Goal: Task Accomplishment & Management: Manage account settings

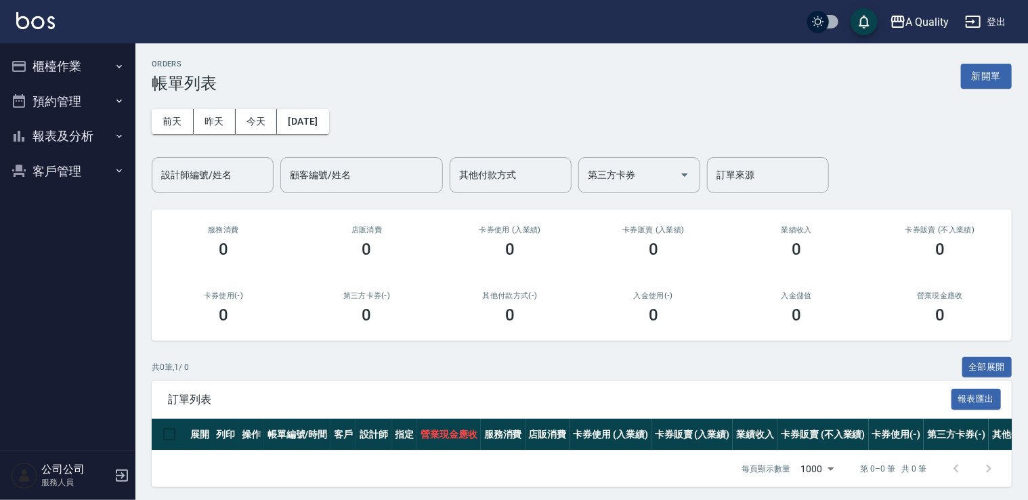
click at [40, 60] on button "櫃檯作業" at bounding box center [67, 66] width 125 height 35
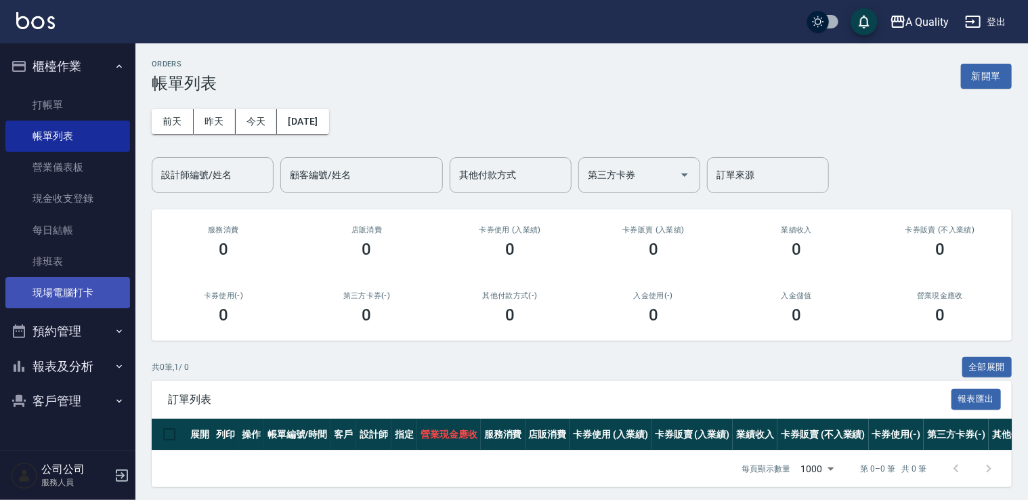
click at [87, 289] on link "現場電腦打卡" at bounding box center [67, 292] width 125 height 31
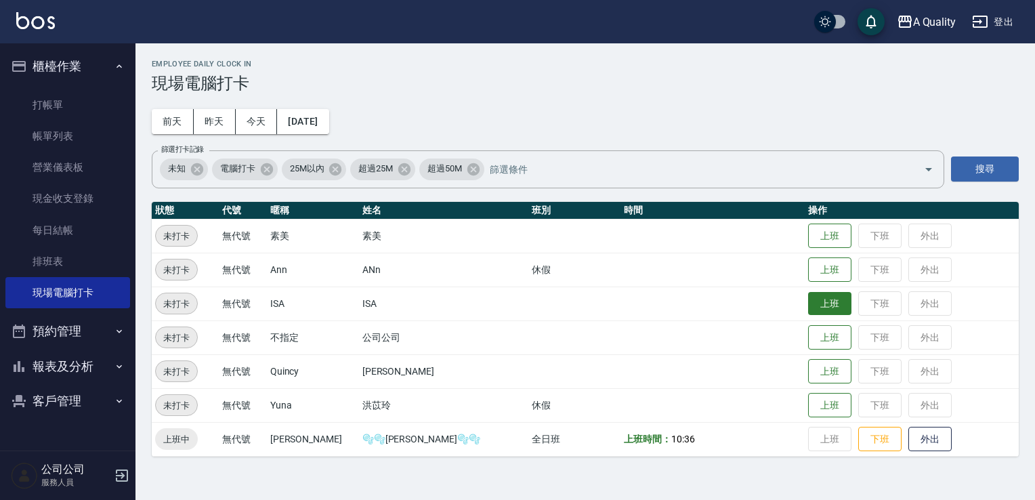
click at [818, 302] on button "上班" at bounding box center [829, 304] width 43 height 24
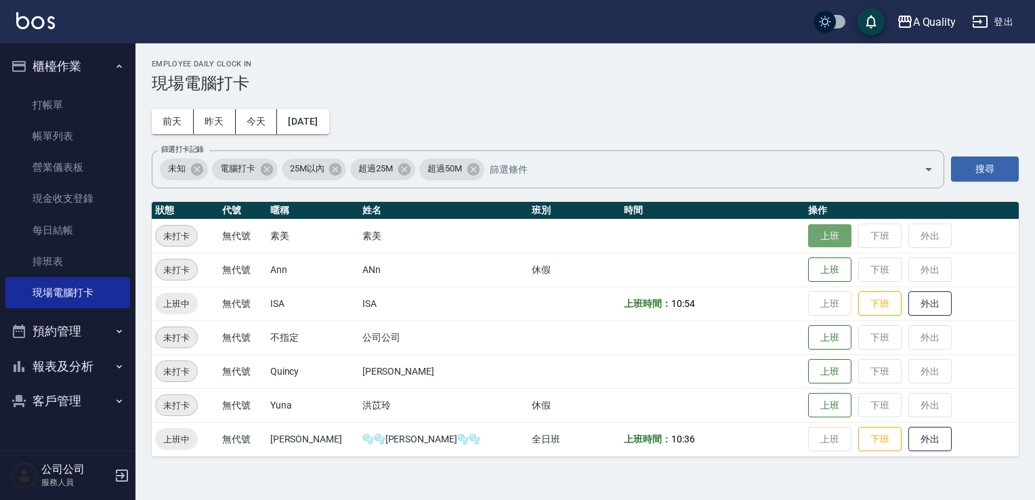
click at [812, 230] on button "上班" at bounding box center [829, 236] width 43 height 24
click at [68, 391] on button "客戶管理" at bounding box center [67, 400] width 125 height 35
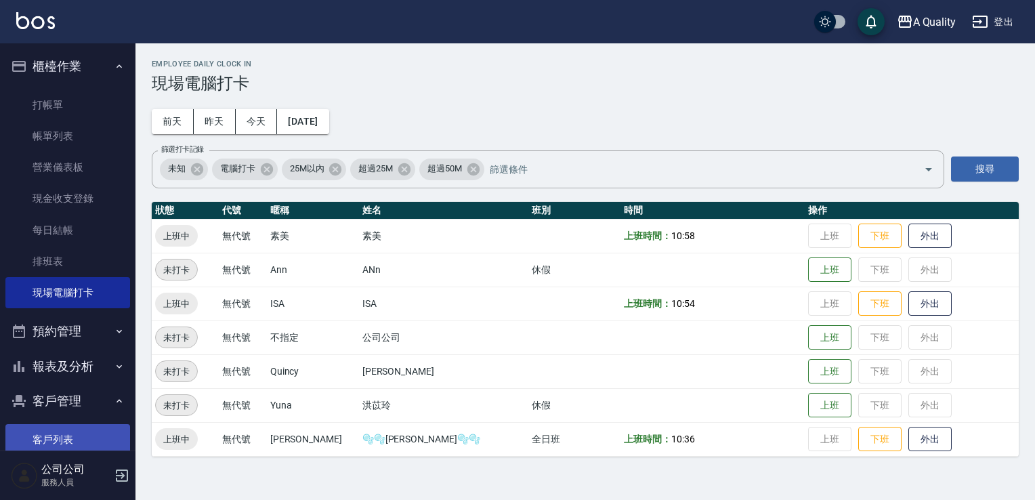
click at [57, 432] on link "客戶列表" at bounding box center [67, 439] width 125 height 31
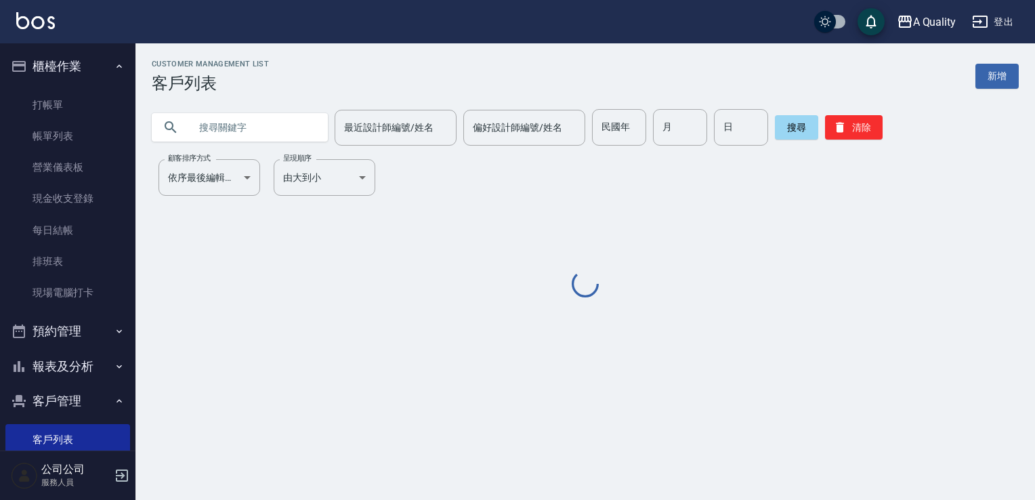
click at [287, 135] on input "text" at bounding box center [253, 127] width 127 height 37
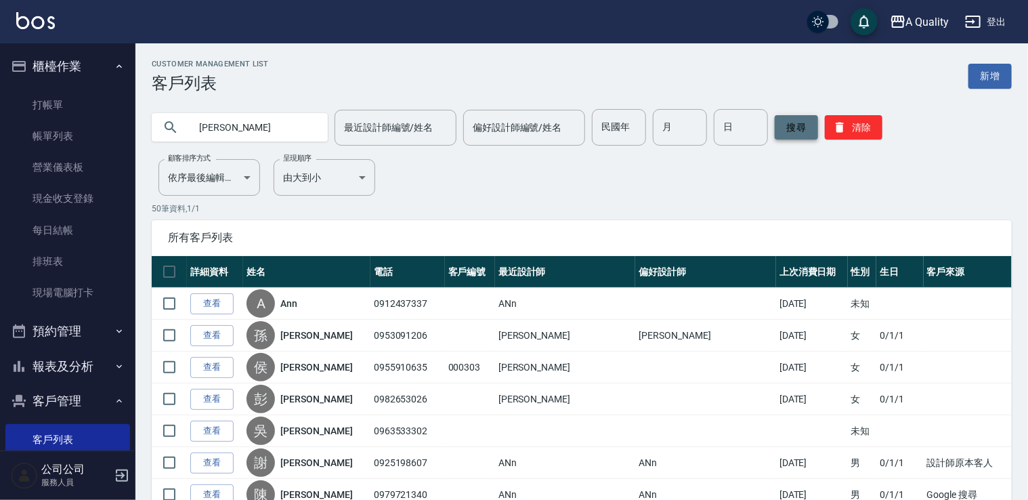
click at [801, 128] on button "搜尋" at bounding box center [796, 127] width 43 height 24
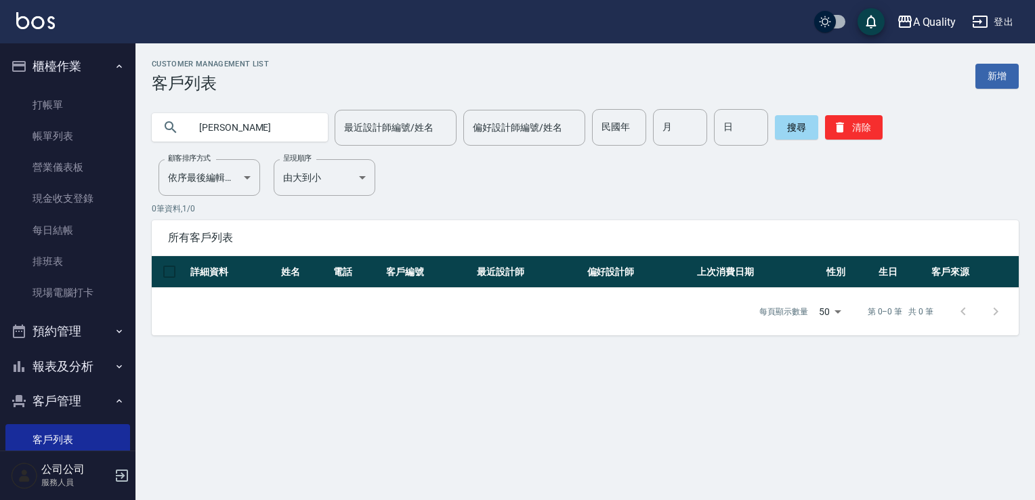
drag, startPoint x: 259, startPoint y: 119, endPoint x: 141, endPoint y: 124, distance: 118.0
click at [216, 123] on input "[PERSON_NAME]" at bounding box center [253, 127] width 127 height 37
paste input "[PERSON_NAME]"
click at [32, 133] on div "A Quality 登出 櫃檯作業 打帳單 帳單列表 營業儀表板 現金收支登錄 每日結帳 排班表 現場電腦打卡 預約管理 預約管理 單日預約紀錄 單週預約紀錄…" at bounding box center [517, 250] width 1035 height 500
paste input "text"
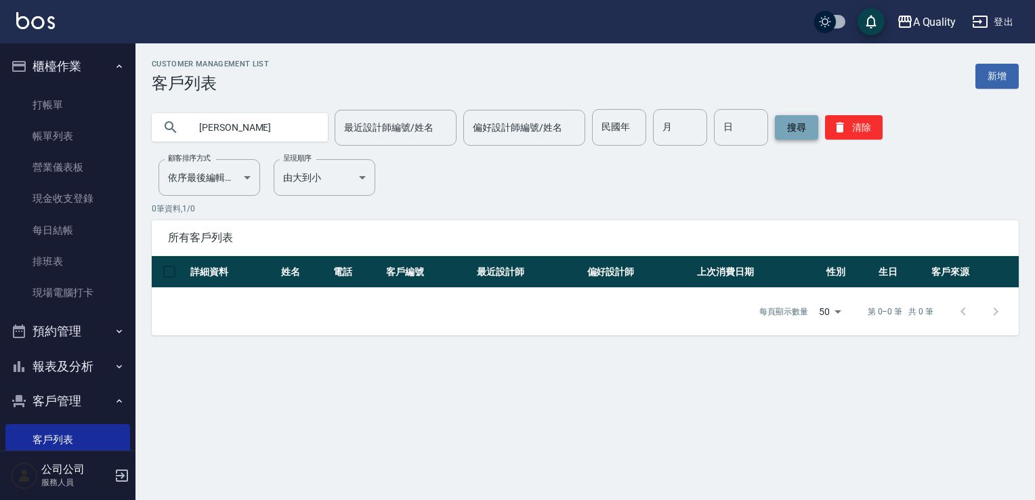
type input "[PERSON_NAME]"
click at [793, 132] on button "搜尋" at bounding box center [796, 127] width 43 height 24
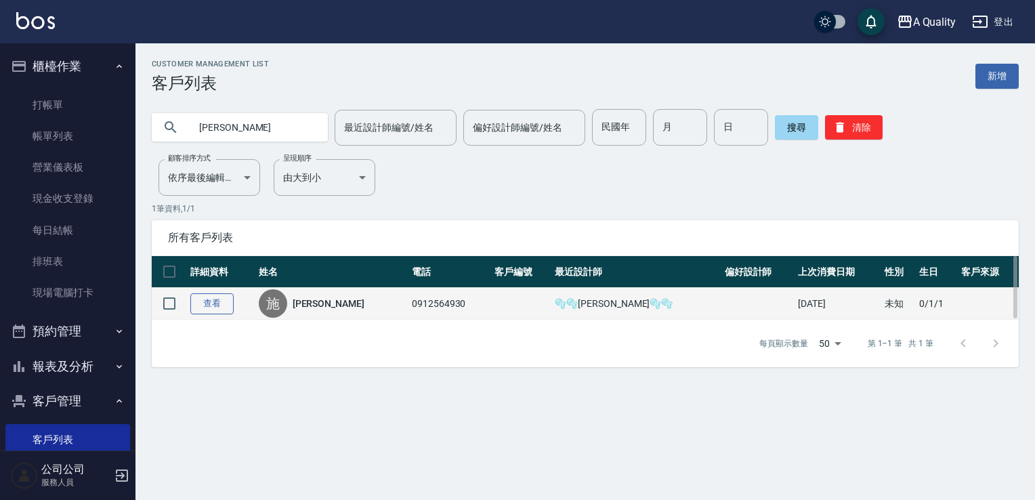
click at [209, 306] on link "查看" at bounding box center [211, 303] width 43 height 21
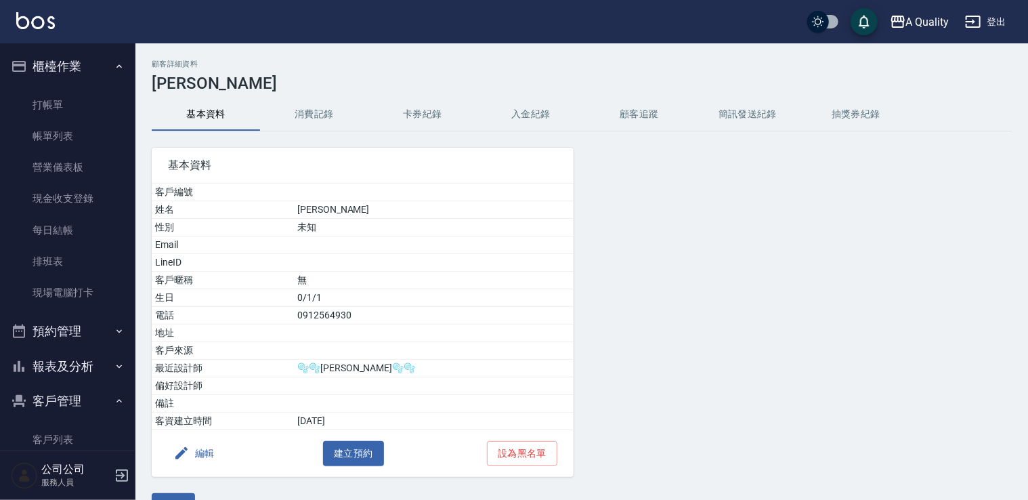
click at [325, 107] on button "消費記錄" at bounding box center [314, 114] width 108 height 33
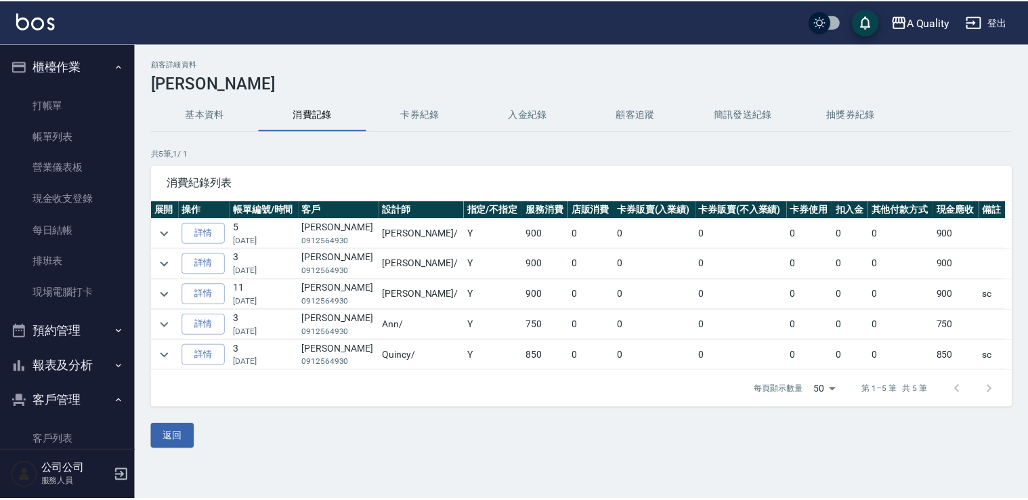
scroll to position [68, 0]
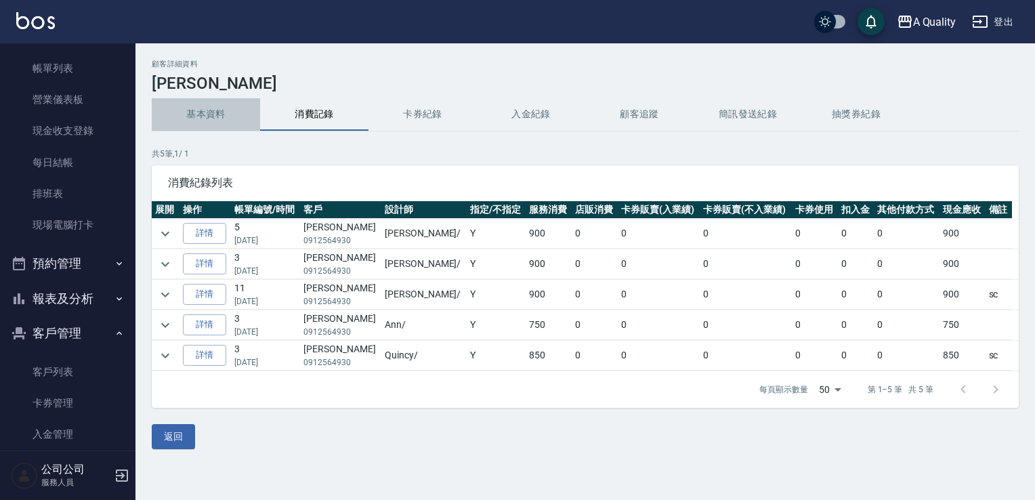
click at [214, 121] on button "基本資料" at bounding box center [206, 114] width 108 height 33
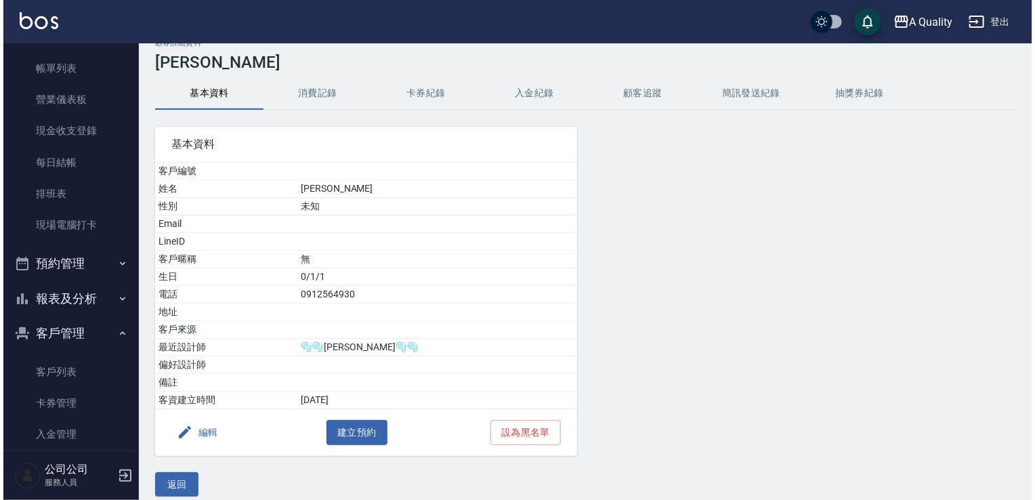
scroll to position [31, 0]
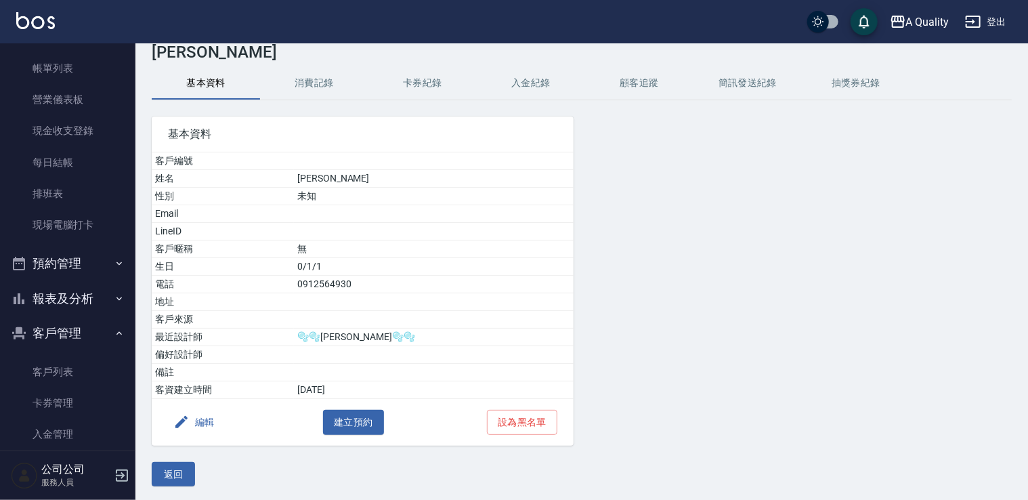
click at [207, 419] on button "編輯" at bounding box center [194, 422] width 52 height 25
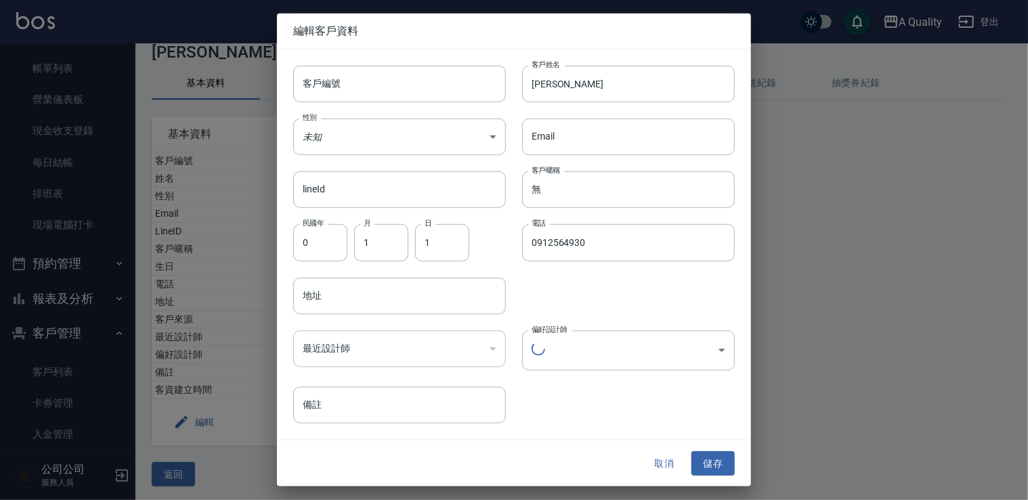
click at [207, 419] on div at bounding box center [514, 250] width 1028 height 500
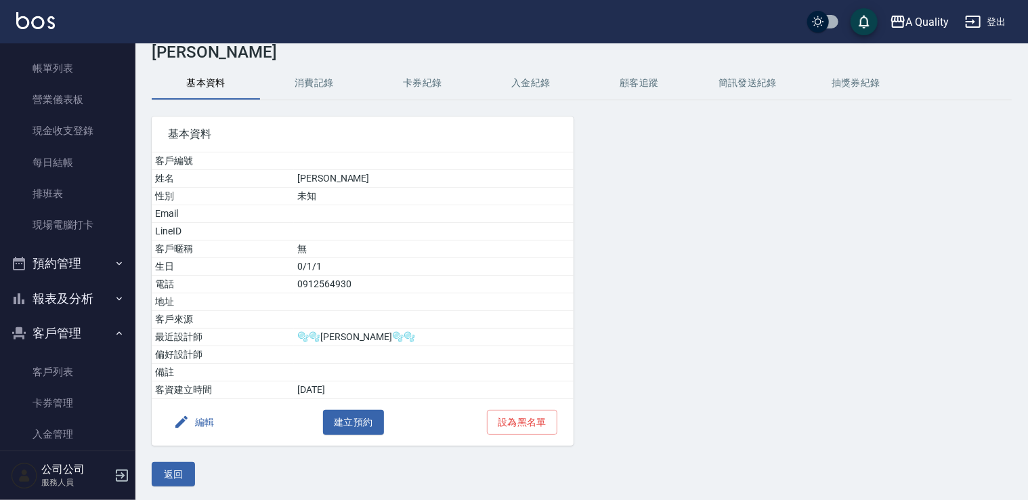
click at [192, 421] on button "編輯" at bounding box center [194, 422] width 52 height 25
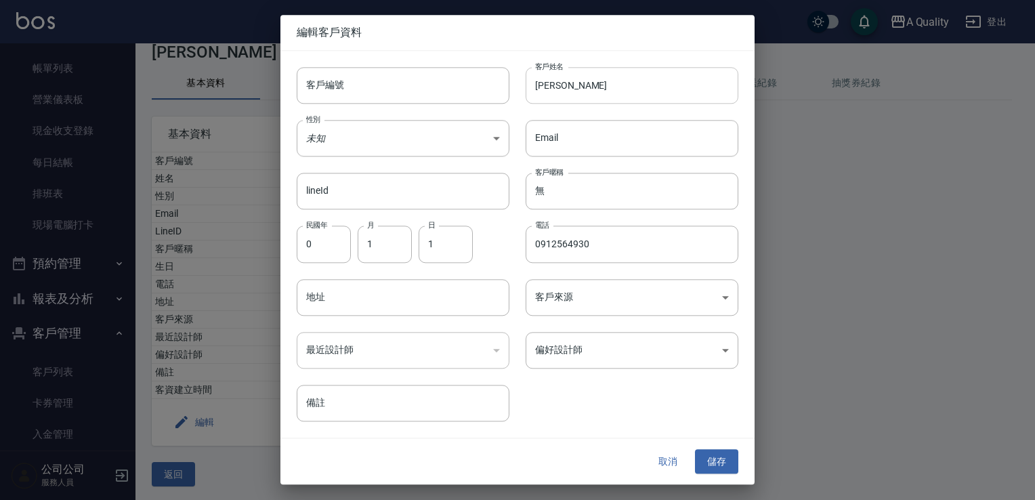
click at [596, 85] on input "[PERSON_NAME]" at bounding box center [632, 85] width 213 height 37
type input "[PERSON_NAME][PERSON_NAME]"
click at [722, 455] on button "儲存" at bounding box center [716, 461] width 43 height 25
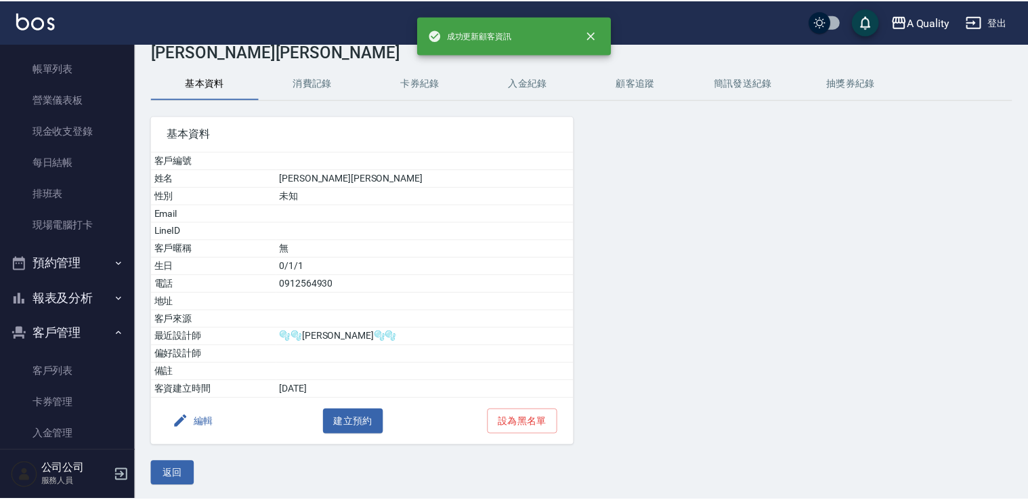
scroll to position [0, 0]
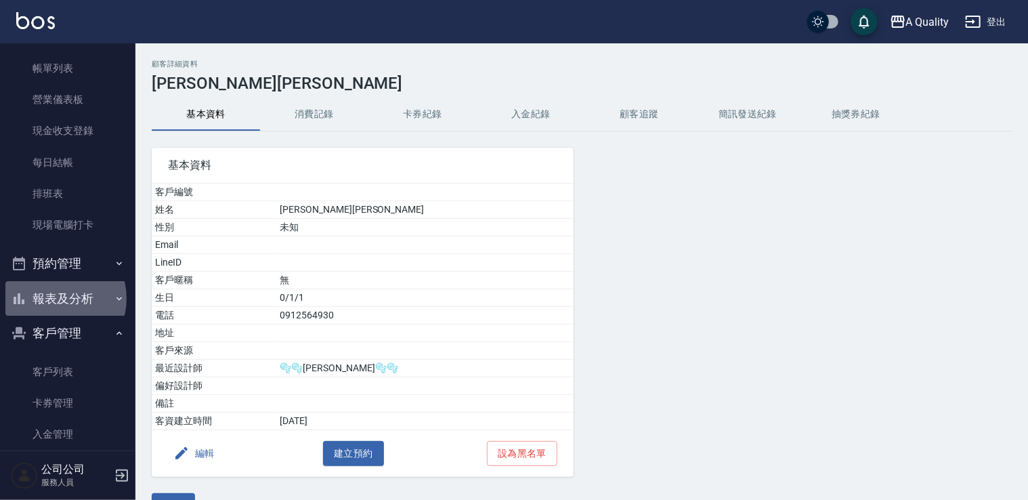
click at [57, 299] on button "報表及分析" at bounding box center [67, 298] width 125 height 35
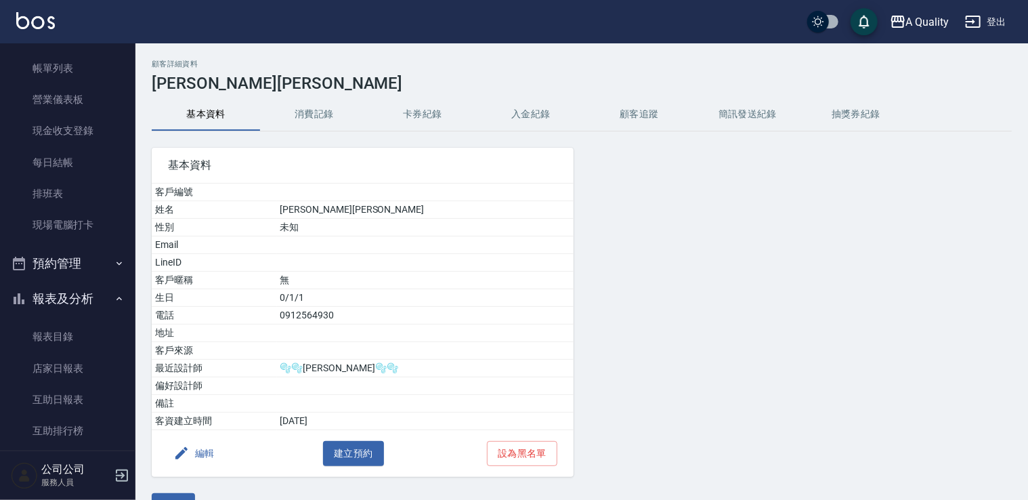
click at [57, 299] on button "報表及分析" at bounding box center [67, 298] width 125 height 35
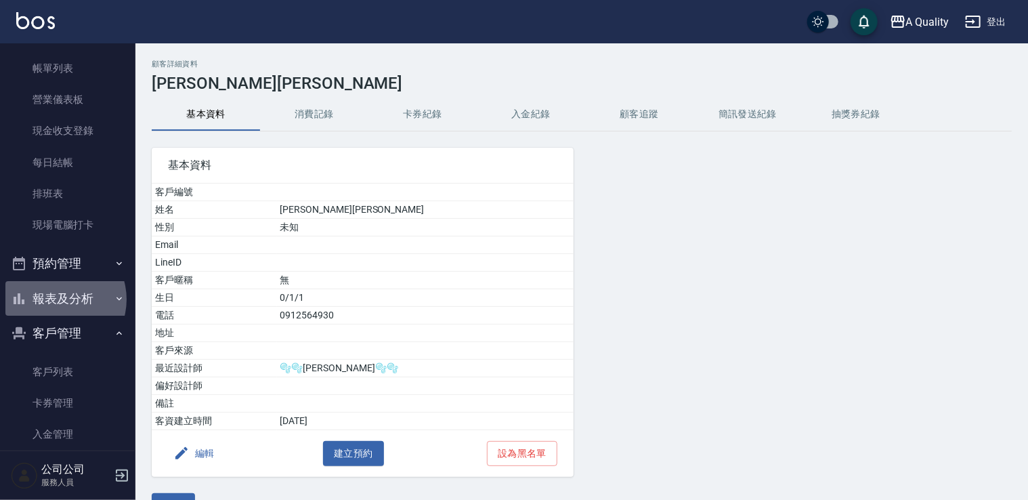
click at [57, 299] on button "報表及分析" at bounding box center [67, 298] width 125 height 35
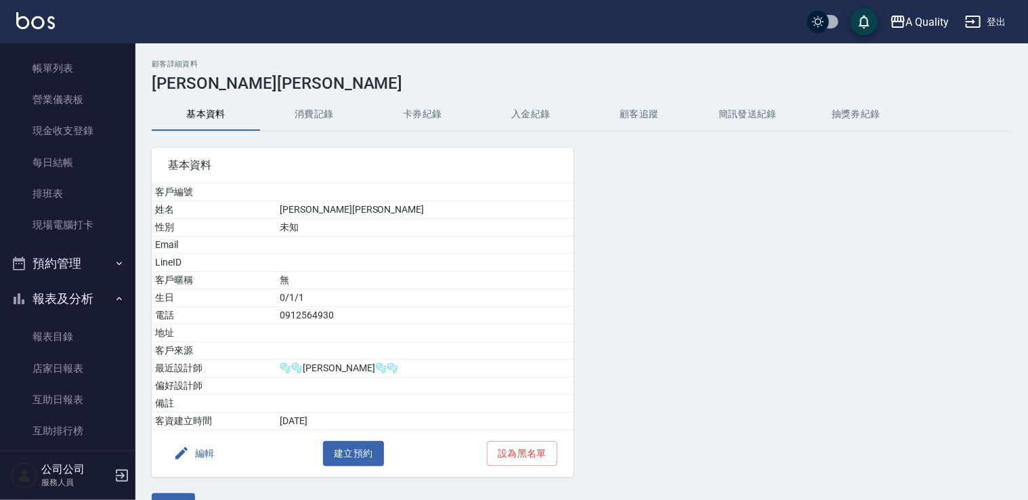
click at [70, 264] on button "預約管理" at bounding box center [67, 263] width 125 height 35
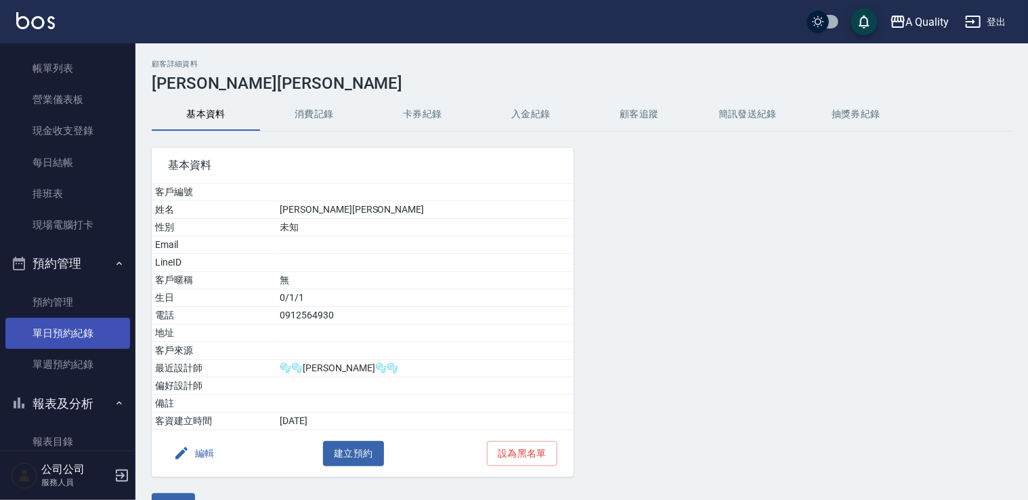
click at [70, 327] on link "單日預約紀錄" at bounding box center [67, 333] width 125 height 31
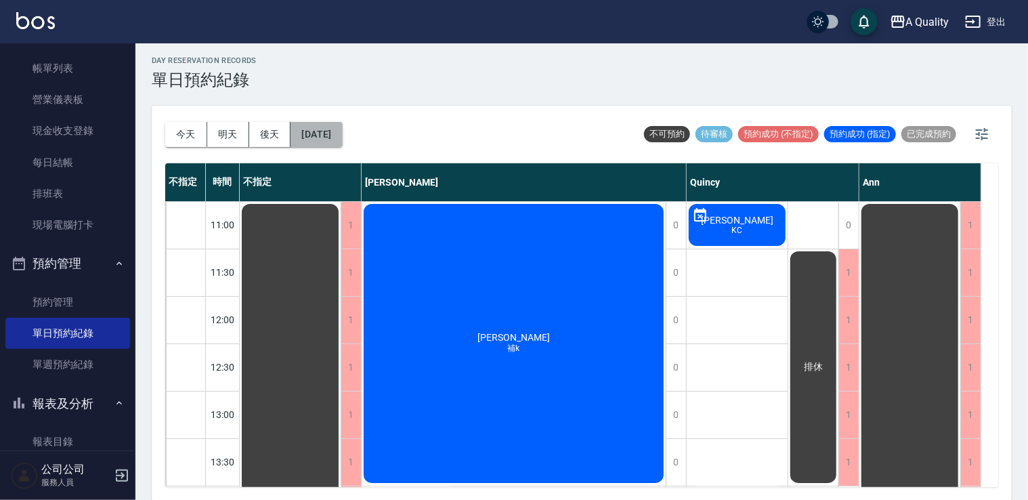
click at [342, 137] on button "[DATE]" at bounding box center [316, 134] width 51 height 25
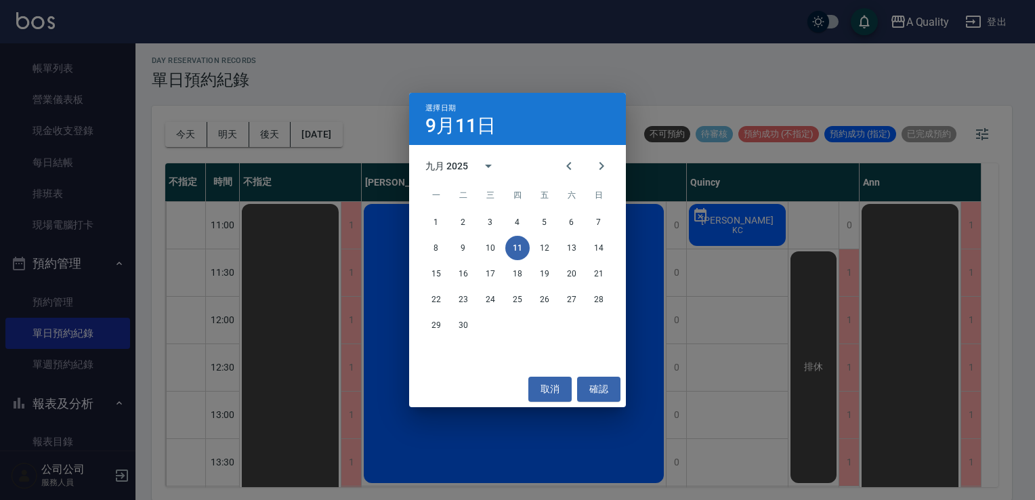
click at [723, 272] on div "選擇日期 [DATE] 九月 2025 一 二 三 四 五 六 日 1 2 3 4 5 6 7 8 9 10 11 12 13 14 15 16 17 18 …" at bounding box center [517, 250] width 1035 height 500
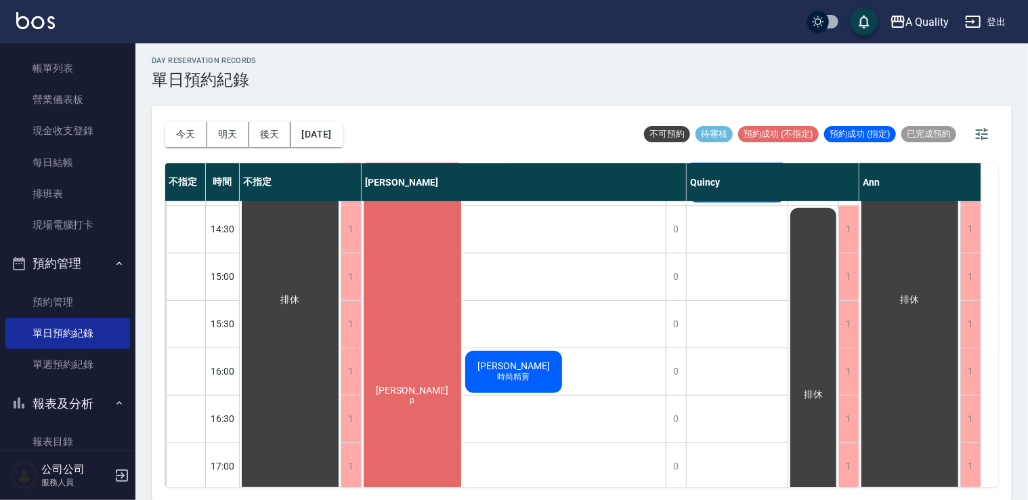
scroll to position [406, 0]
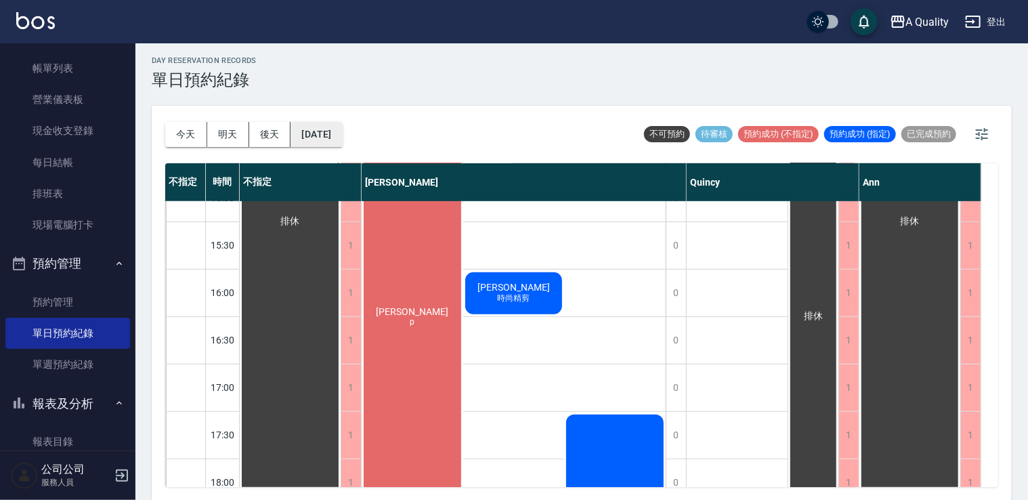
click at [335, 142] on button "[DATE]" at bounding box center [316, 134] width 51 height 25
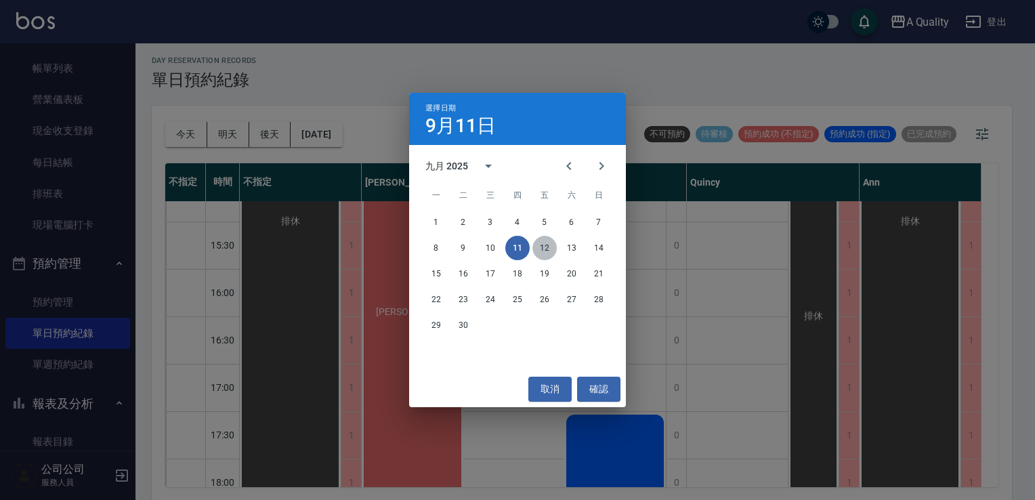
click at [550, 249] on button "12" at bounding box center [545, 248] width 24 height 24
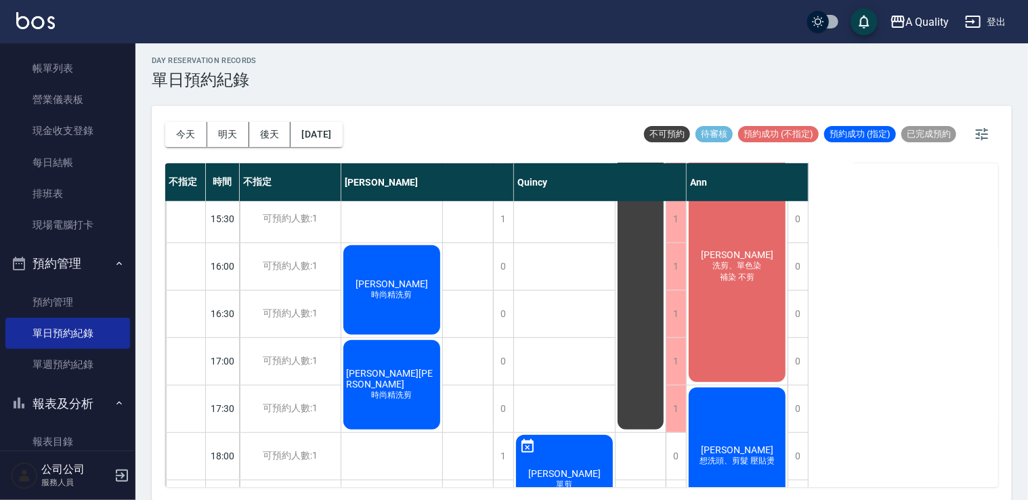
scroll to position [542, 0]
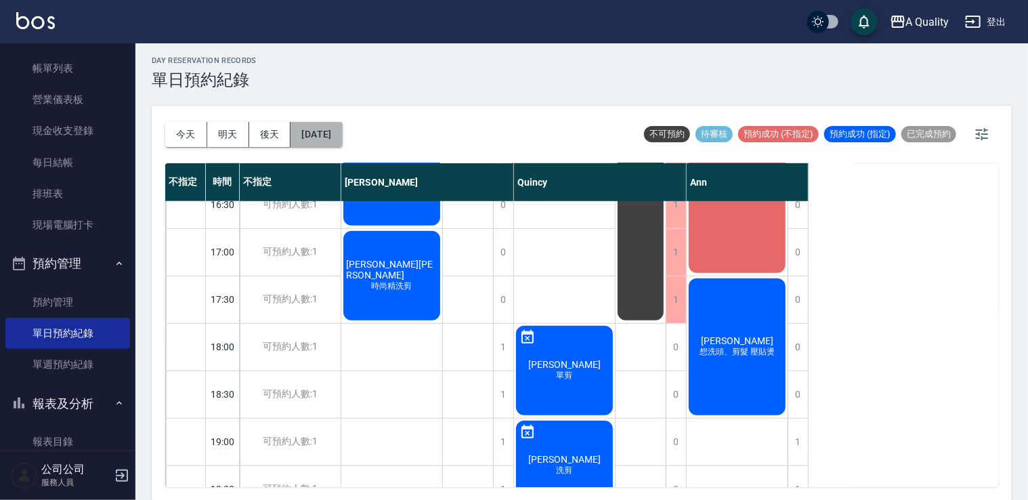
click at [342, 137] on button "[DATE]" at bounding box center [316, 134] width 51 height 25
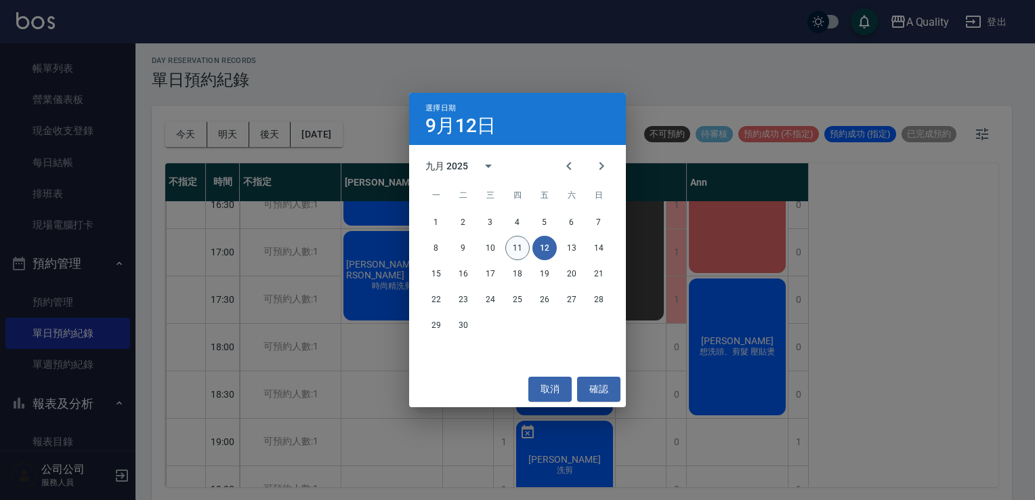
click at [523, 257] on button "11" at bounding box center [517, 248] width 24 height 24
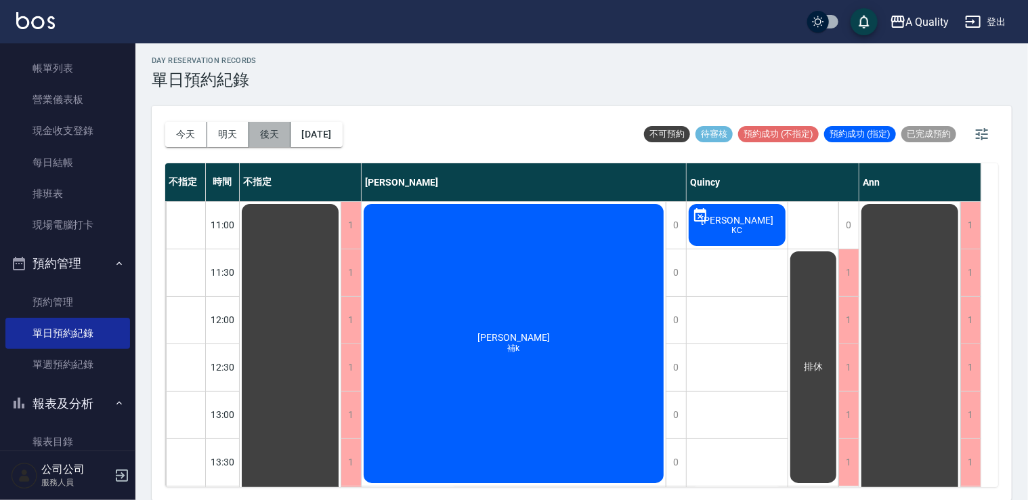
click at [271, 132] on button "後天" at bounding box center [270, 134] width 42 height 25
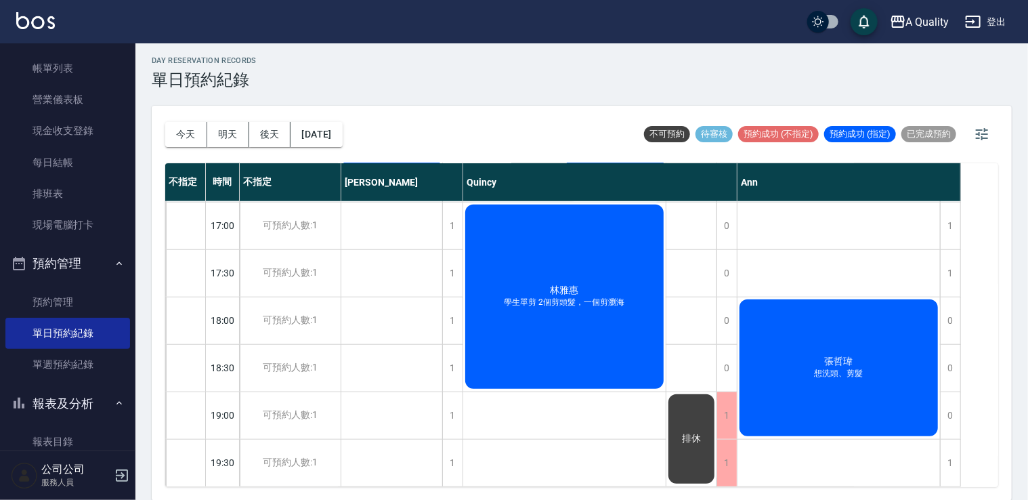
scroll to position [307, 0]
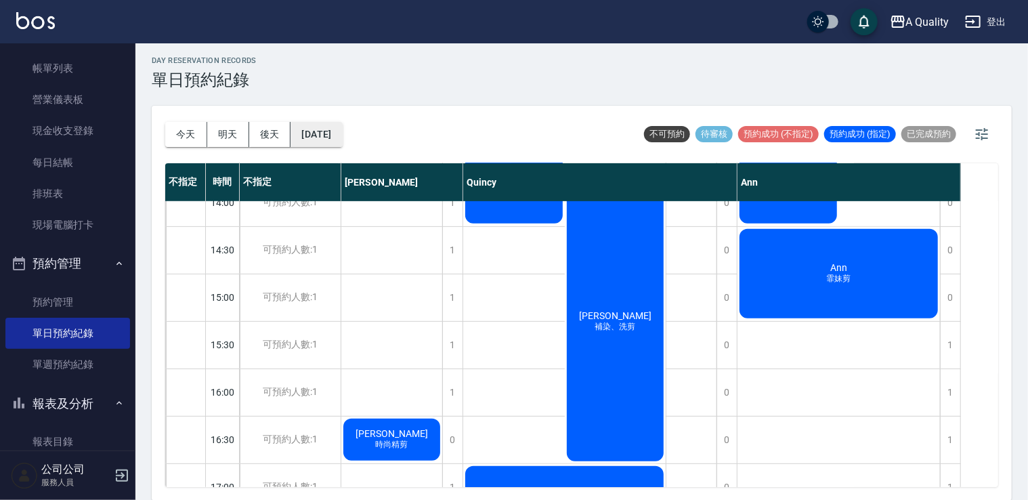
click at [342, 140] on button "[DATE]" at bounding box center [316, 134] width 51 height 25
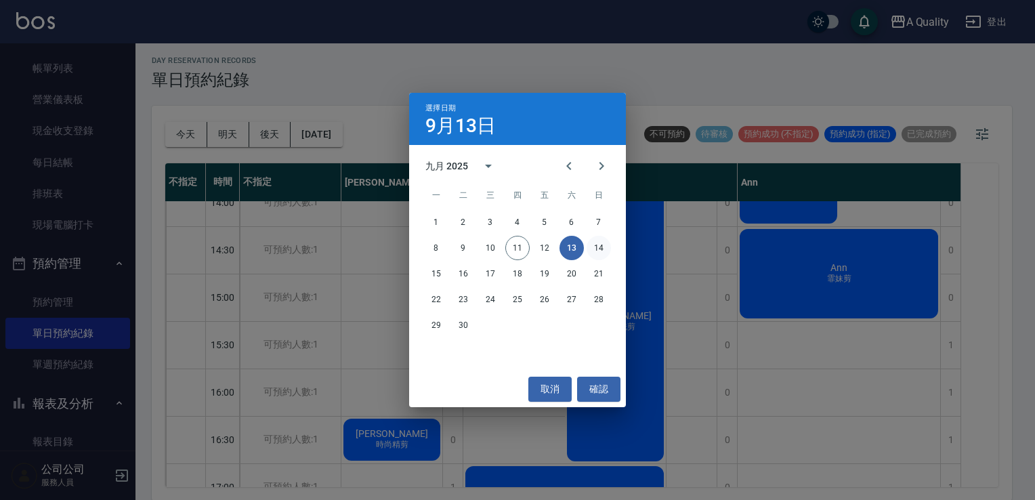
click at [601, 246] on button "14" at bounding box center [599, 248] width 24 height 24
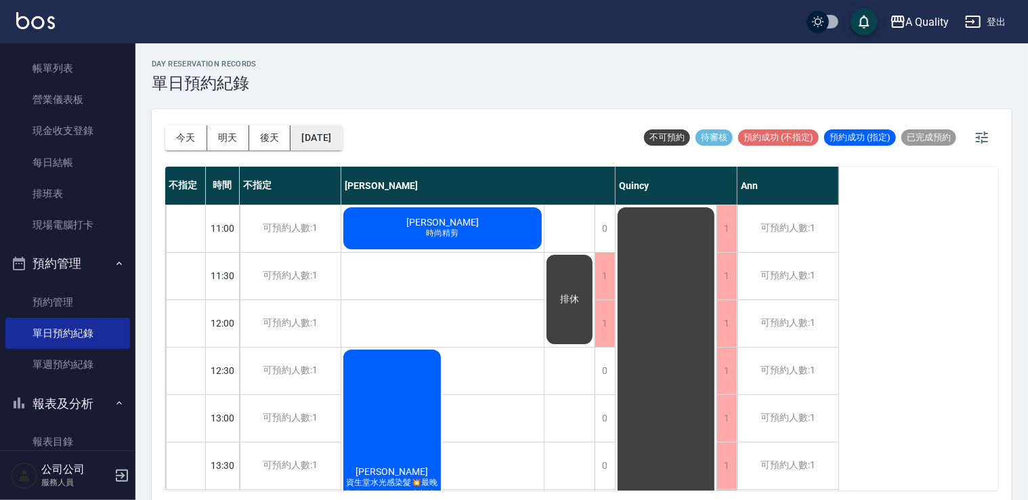
click at [333, 138] on button "[DATE]" at bounding box center [316, 137] width 51 height 25
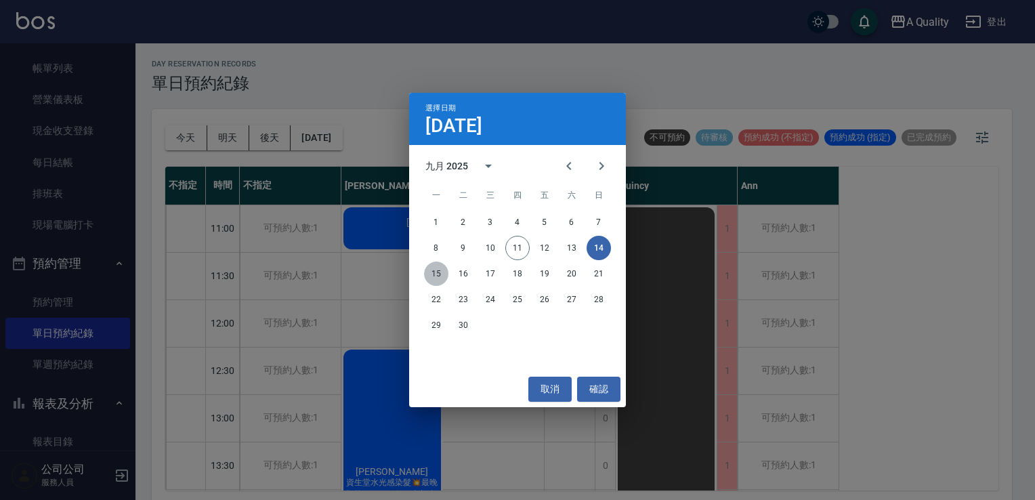
click at [439, 266] on button "15" at bounding box center [436, 274] width 24 height 24
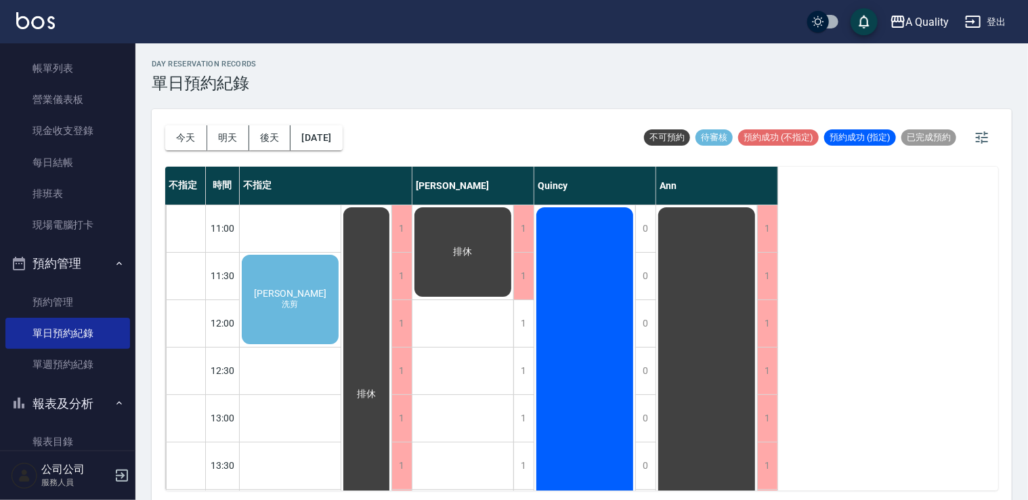
click at [280, 308] on span "洗剪" at bounding box center [291, 305] width 22 height 12
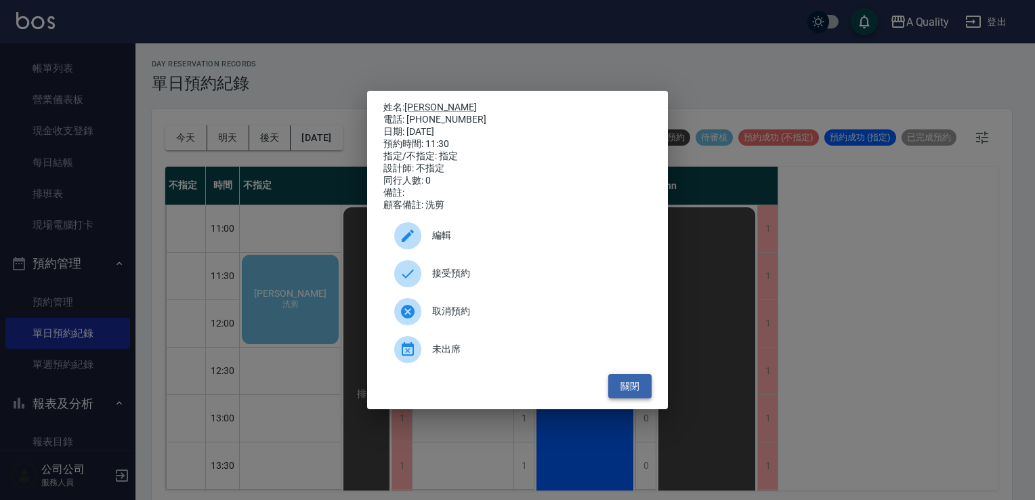
click at [626, 396] on button "關閉" at bounding box center [629, 386] width 43 height 25
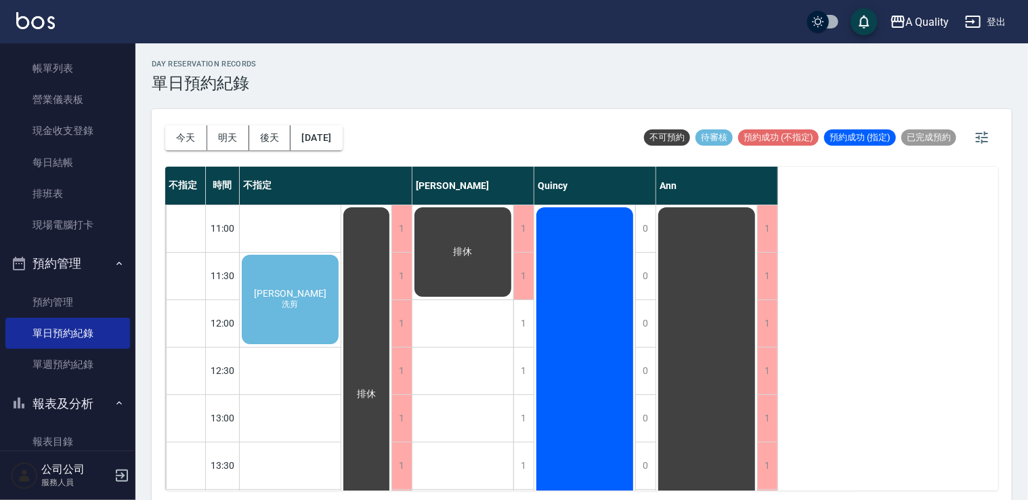
click at [369, 302] on div "排休" at bounding box center [366, 394] width 50 height 378
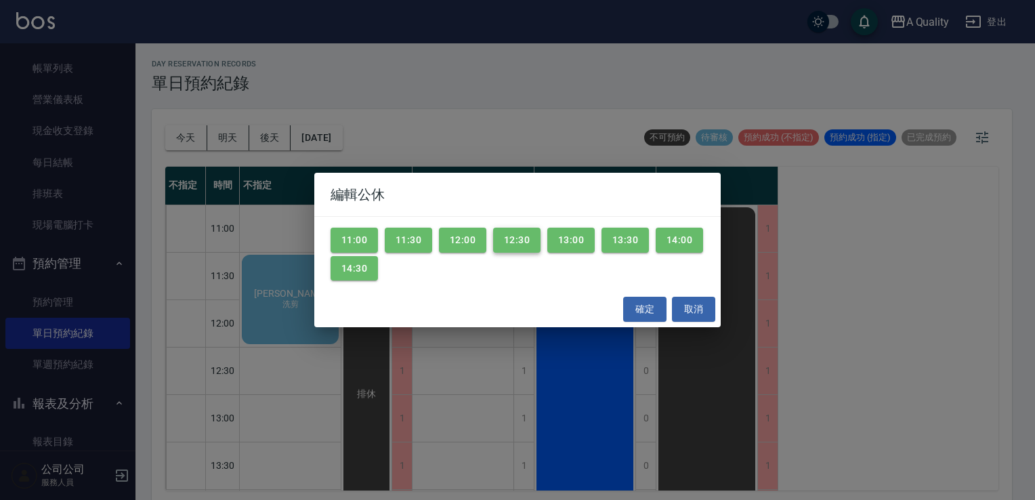
drag, startPoint x: 469, startPoint y: 240, endPoint x: 502, endPoint y: 243, distance: 33.3
click at [469, 241] on button "12:00" at bounding box center [462, 240] width 47 height 25
drag, startPoint x: 526, startPoint y: 240, endPoint x: 551, endPoint y: 238, distance: 25.1
click at [526, 240] on button "12:30" at bounding box center [516, 240] width 47 height 25
click at [570, 234] on button "13:00" at bounding box center [570, 240] width 47 height 25
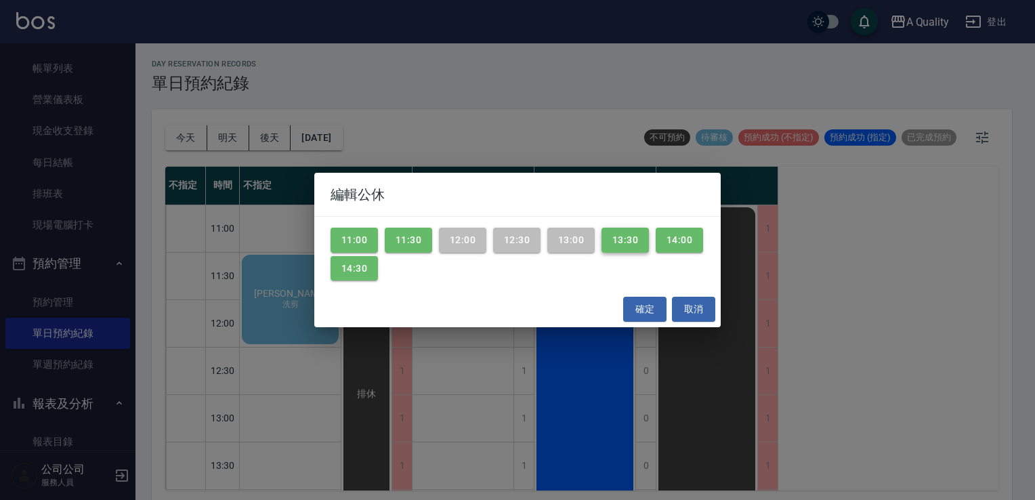
drag, startPoint x: 621, startPoint y: 236, endPoint x: 656, endPoint y: 238, distance: 35.3
click at [621, 237] on button "13:30" at bounding box center [625, 240] width 47 height 25
click at [661, 238] on button "14:00" at bounding box center [679, 240] width 47 height 25
drag, startPoint x: 366, startPoint y: 272, endPoint x: 426, endPoint y: 295, distance: 64.3
click at [366, 272] on button "14:30" at bounding box center [354, 268] width 47 height 25
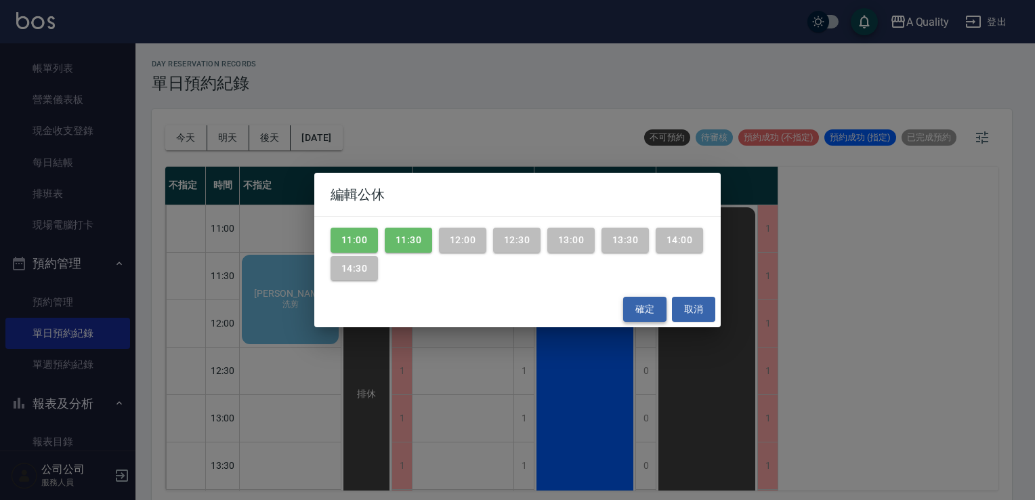
click at [638, 305] on button "確定" at bounding box center [644, 309] width 43 height 25
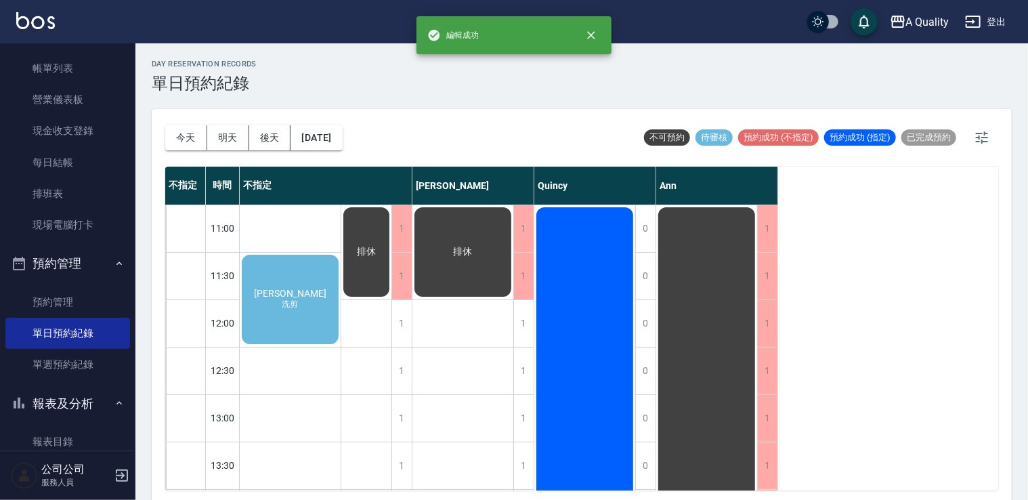
click at [293, 327] on div "[PERSON_NAME] 洗剪" at bounding box center [290, 299] width 101 height 93
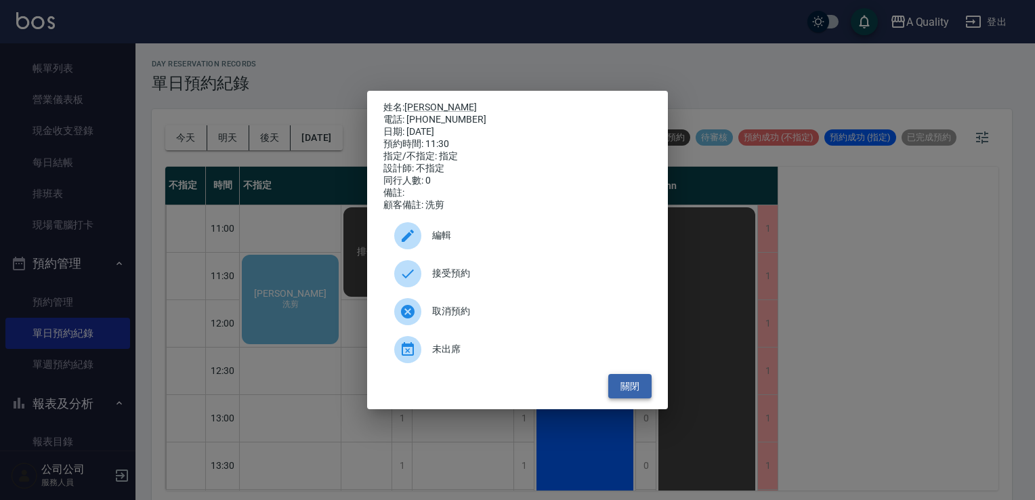
click at [633, 389] on button "關閉" at bounding box center [629, 386] width 43 height 25
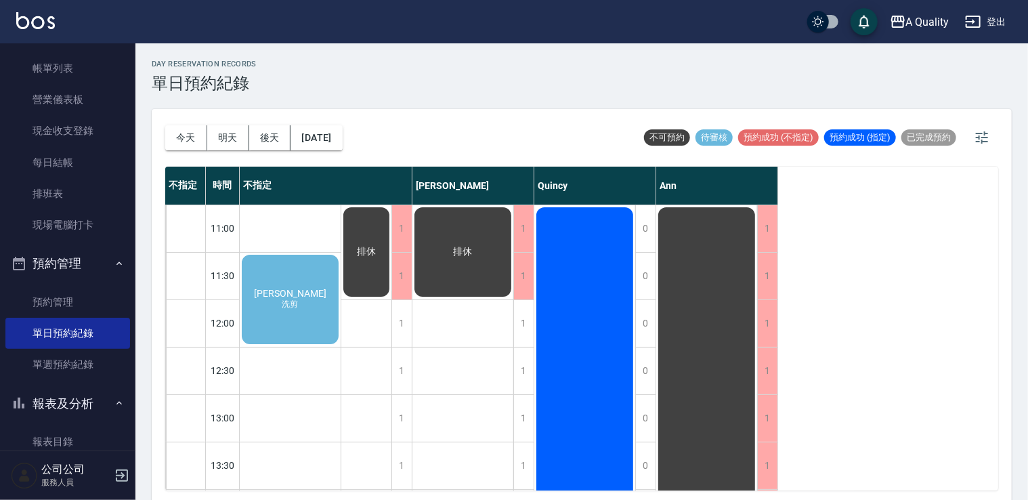
click at [306, 321] on div "[PERSON_NAME] 洗剪" at bounding box center [290, 299] width 101 height 93
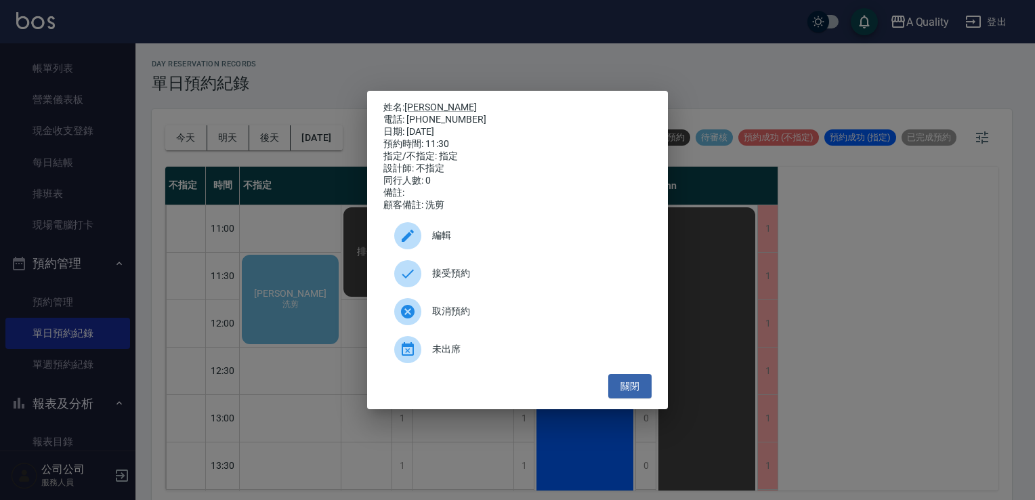
click at [439, 314] on span "取消預約" at bounding box center [536, 311] width 209 height 14
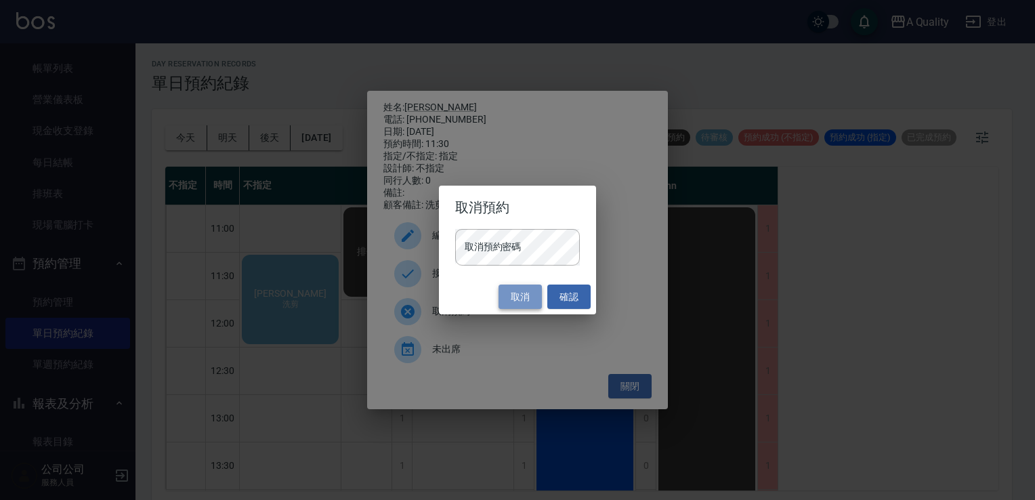
click at [523, 303] on button "取消" at bounding box center [520, 297] width 43 height 25
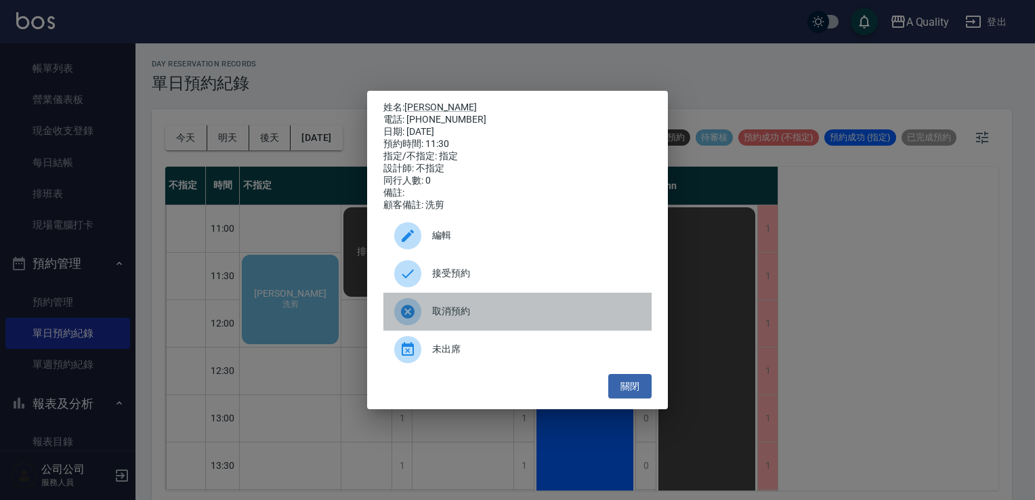
click at [461, 318] on span "取消預約" at bounding box center [536, 311] width 209 height 14
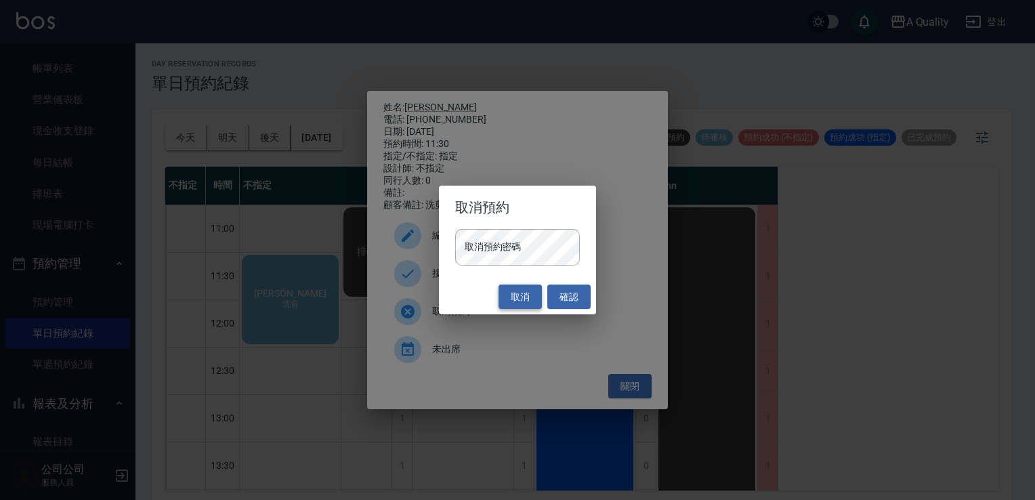
click at [513, 299] on button "取消" at bounding box center [520, 297] width 43 height 25
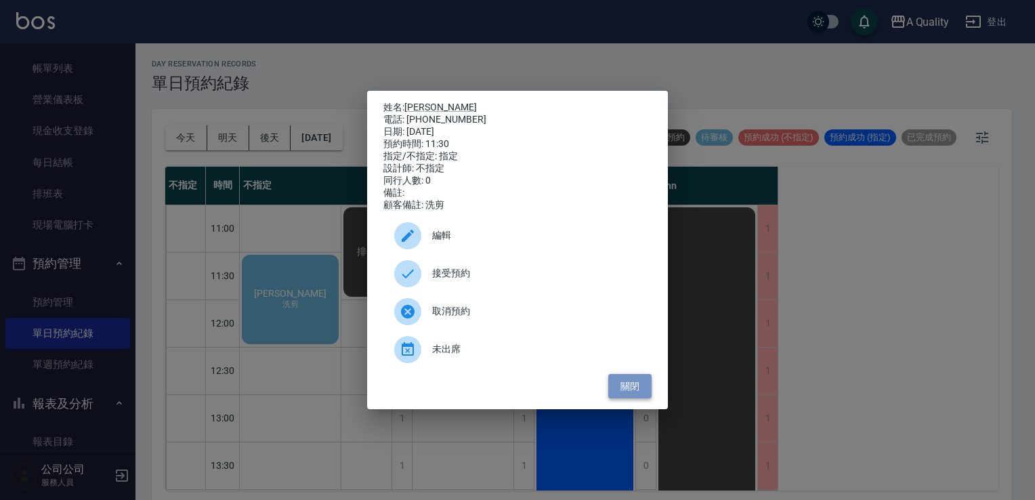
click at [638, 390] on button "關閉" at bounding box center [629, 386] width 43 height 25
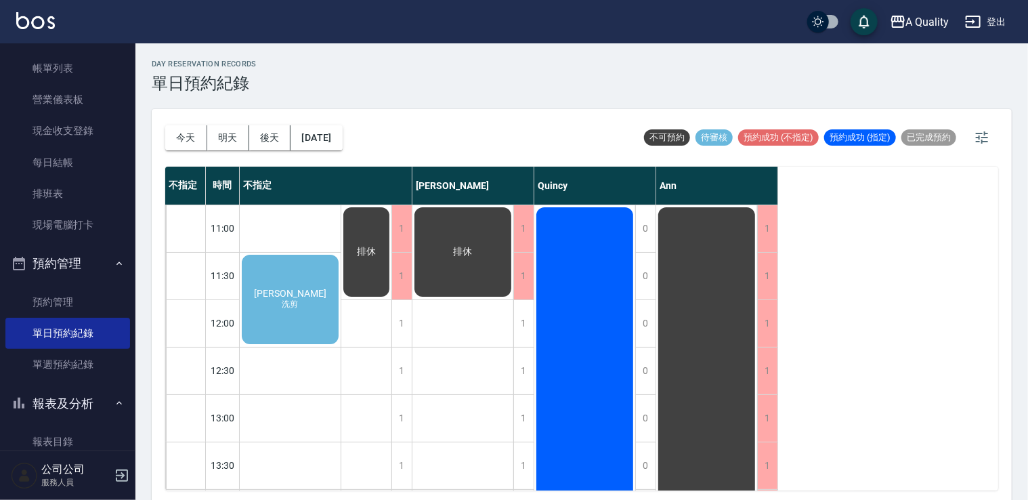
click at [276, 329] on div "[PERSON_NAME] 洗剪" at bounding box center [290, 299] width 101 height 93
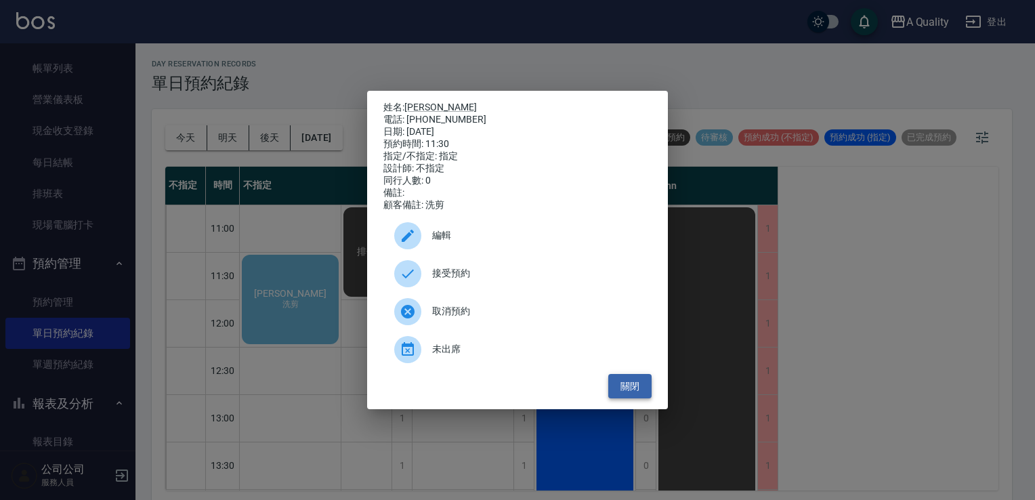
click at [631, 392] on button "關閉" at bounding box center [629, 386] width 43 height 25
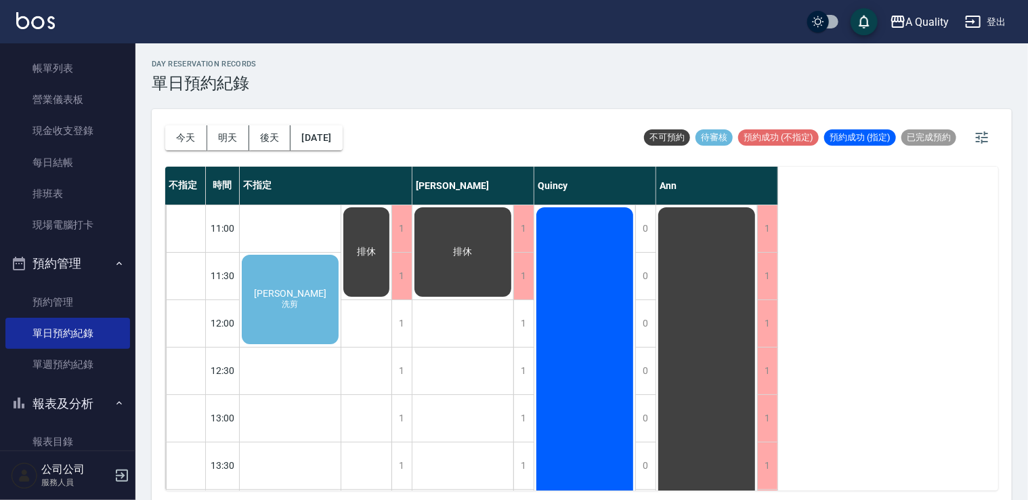
click at [272, 327] on div "[PERSON_NAME] 洗剪" at bounding box center [290, 299] width 101 height 93
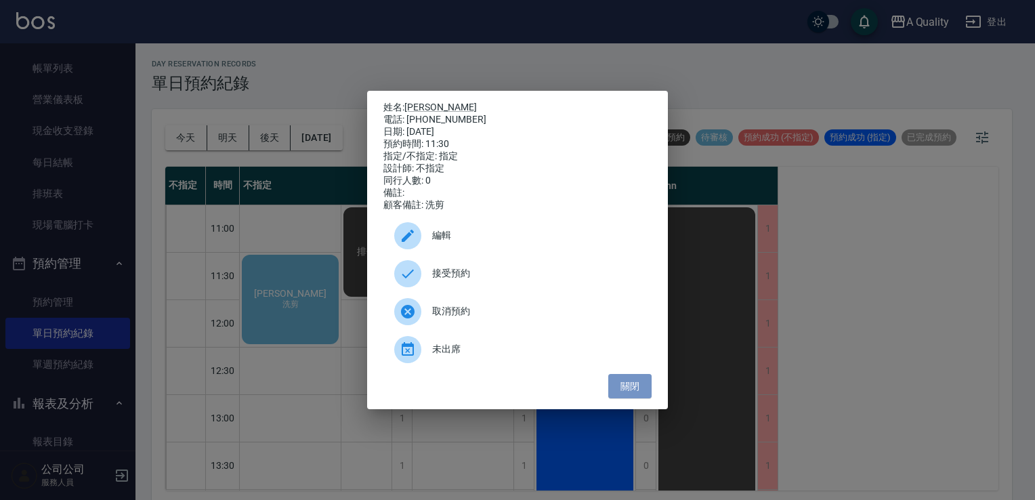
drag, startPoint x: 631, startPoint y: 392, endPoint x: 342, endPoint y: 305, distance: 302.0
click at [631, 391] on button "關閉" at bounding box center [629, 386] width 43 height 25
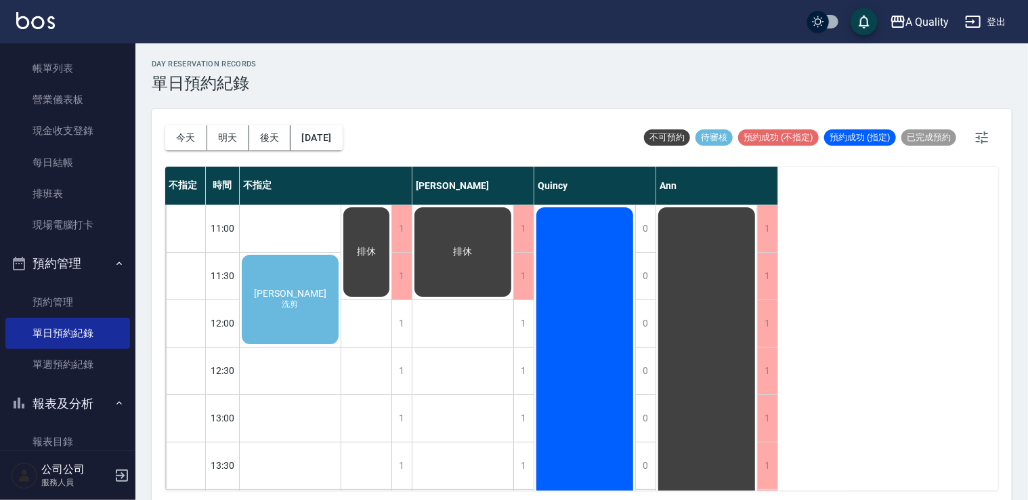
click at [306, 302] on div "[PERSON_NAME] 洗剪" at bounding box center [290, 299] width 101 height 93
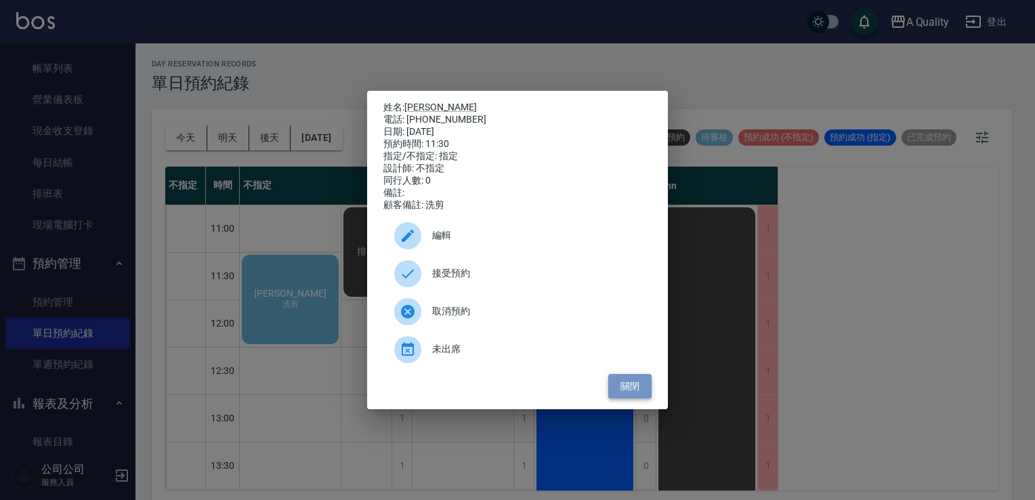
click at [618, 389] on button "關閉" at bounding box center [629, 386] width 43 height 25
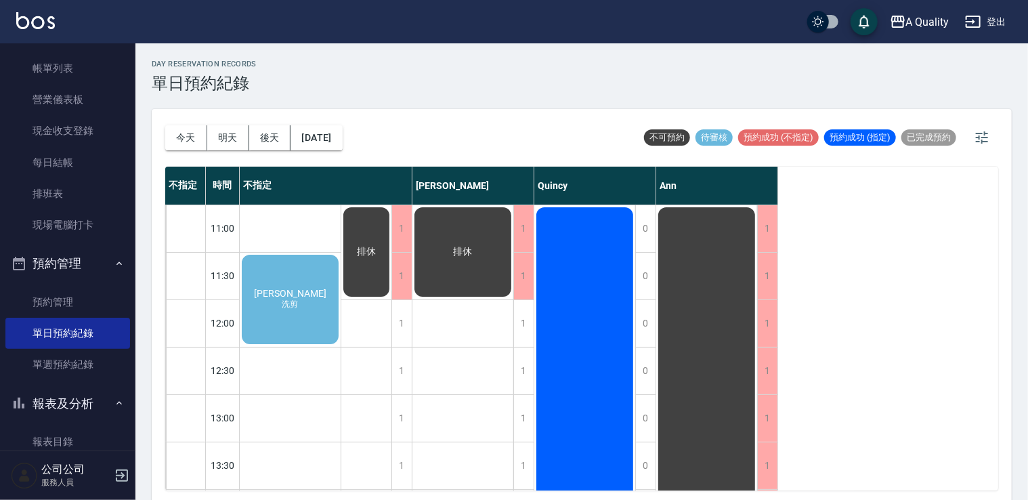
click at [285, 322] on div "[PERSON_NAME] 洗剪" at bounding box center [290, 299] width 101 height 93
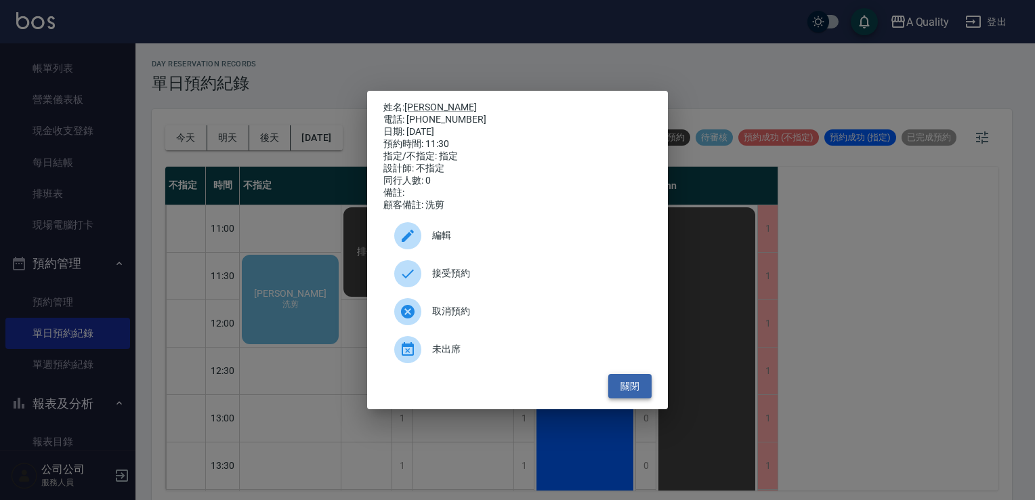
click at [630, 396] on button "關閉" at bounding box center [629, 386] width 43 height 25
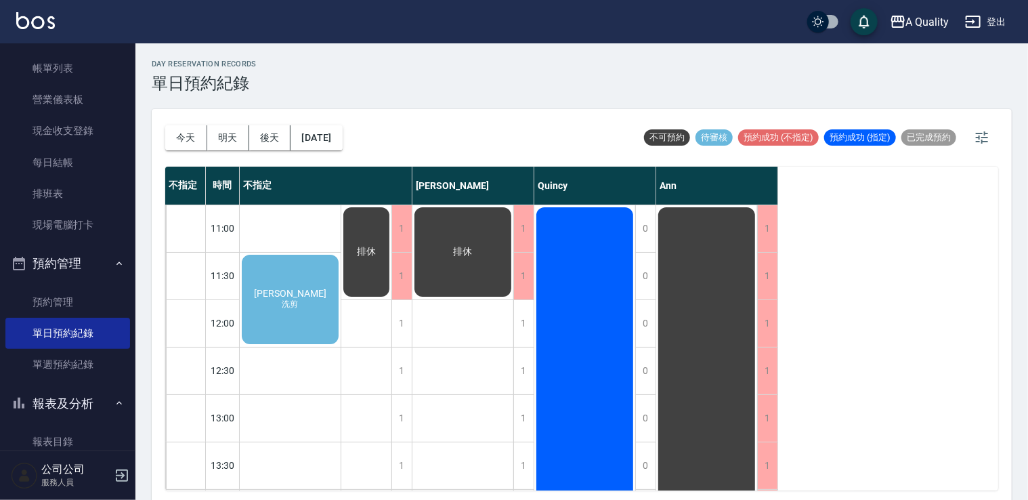
click at [308, 324] on div "[PERSON_NAME] 洗剪" at bounding box center [290, 299] width 101 height 93
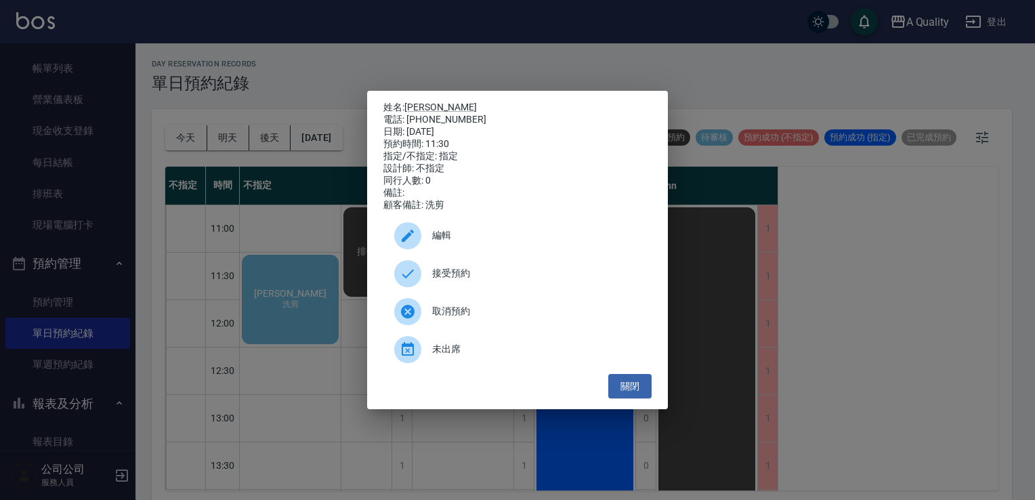
click at [438, 249] on div "編輯" at bounding box center [517, 236] width 268 height 38
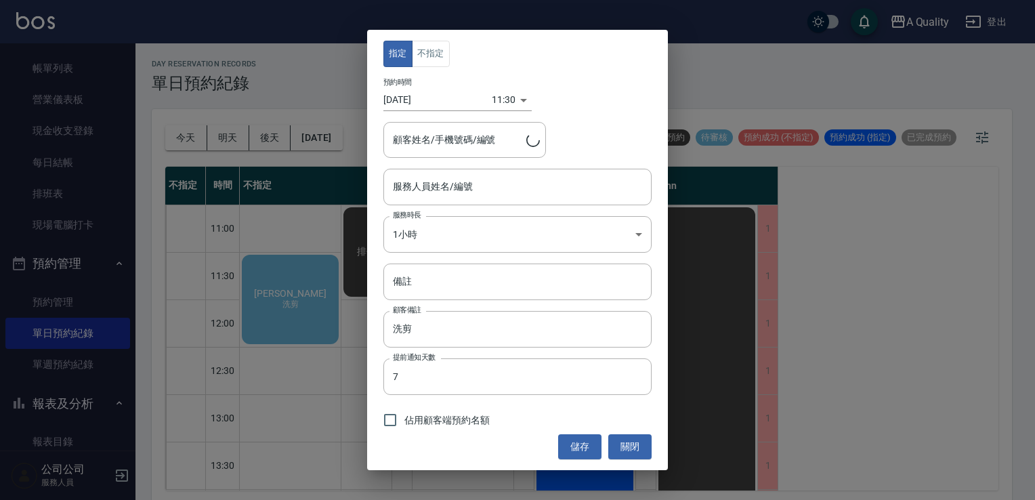
type input "不指定(無代號)"
type input "[PERSON_NAME]/0933958812"
click at [619, 438] on button "關閉" at bounding box center [629, 446] width 43 height 25
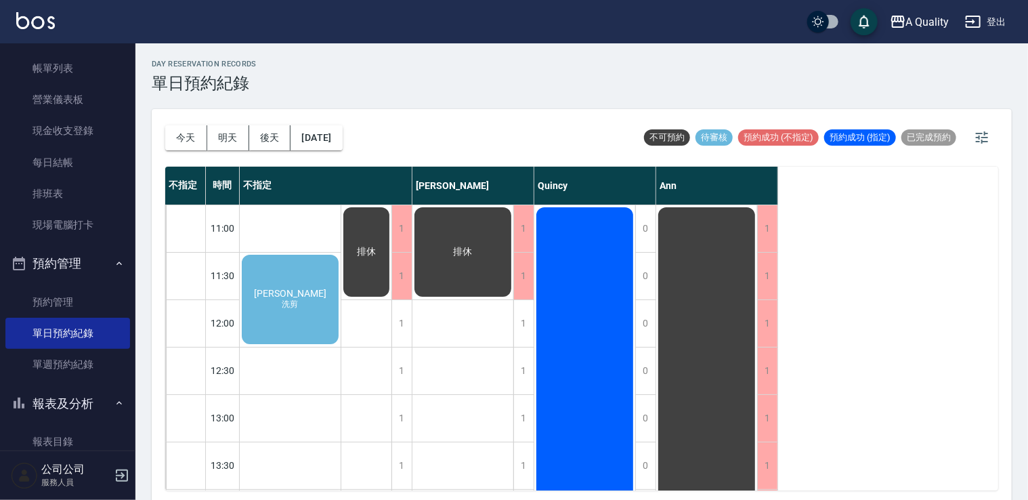
scroll to position [68, 0]
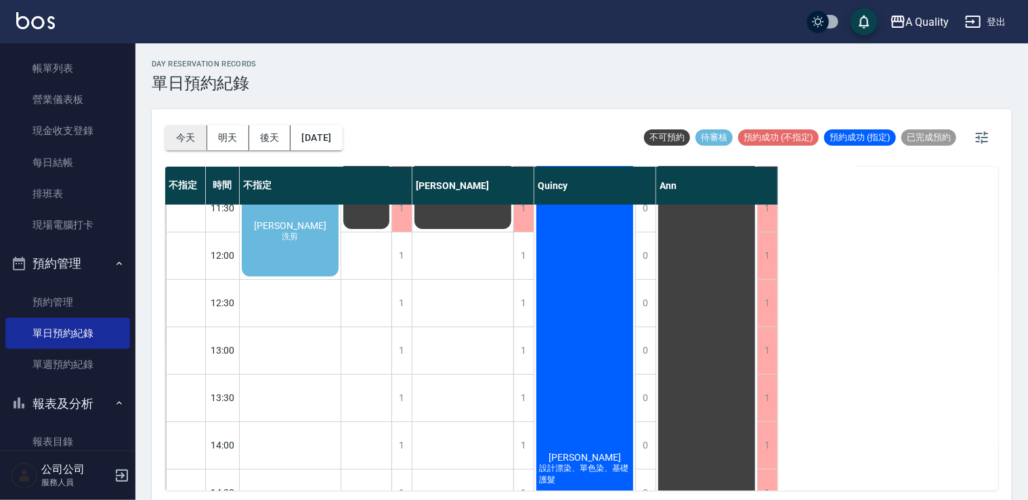
click at [184, 137] on button "今天" at bounding box center [186, 137] width 42 height 25
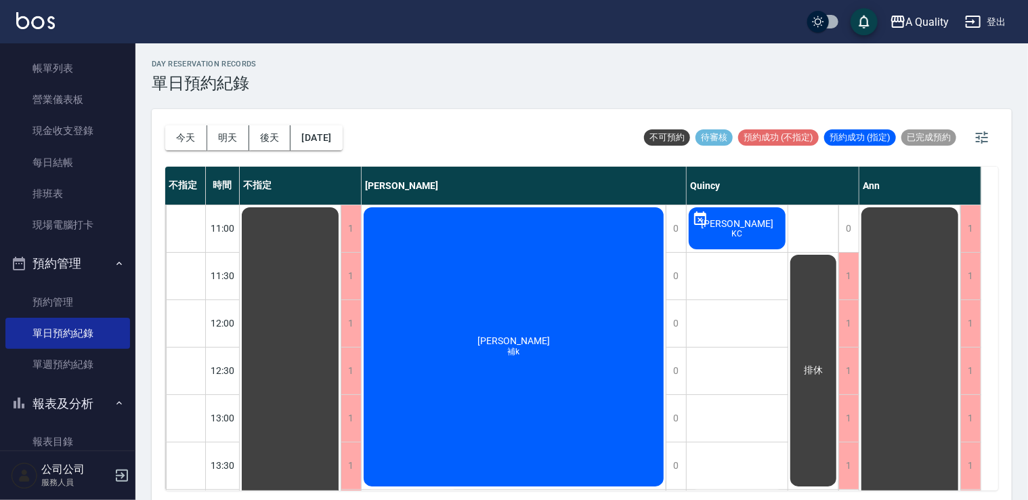
click at [537, 332] on div "[PERSON_NAME]k" at bounding box center [514, 346] width 304 height 283
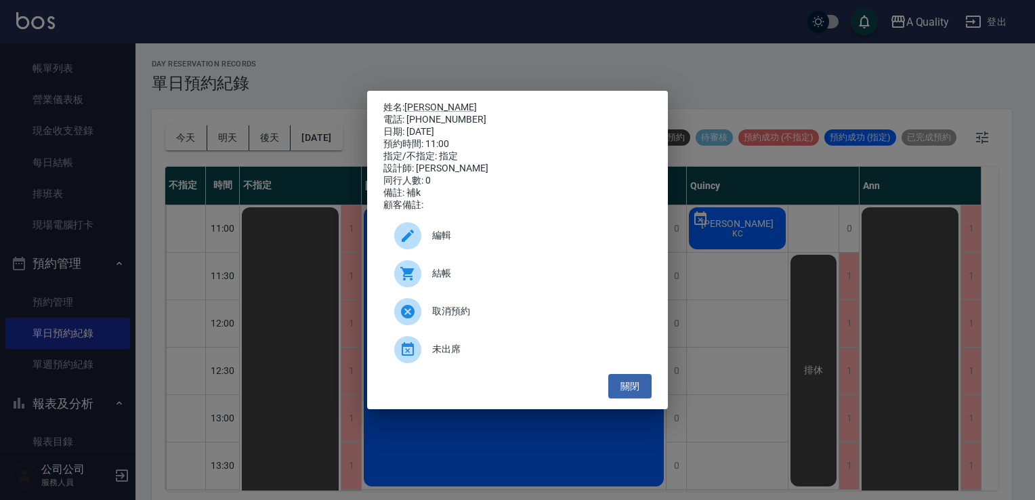
click at [694, 353] on div "姓名: [PERSON_NAME]: [PHONE_NUMBER] 日期: [DATE] 預約時間: 11:00 指定/不指定: 指定 設計師: [PERSO…" at bounding box center [517, 250] width 1035 height 500
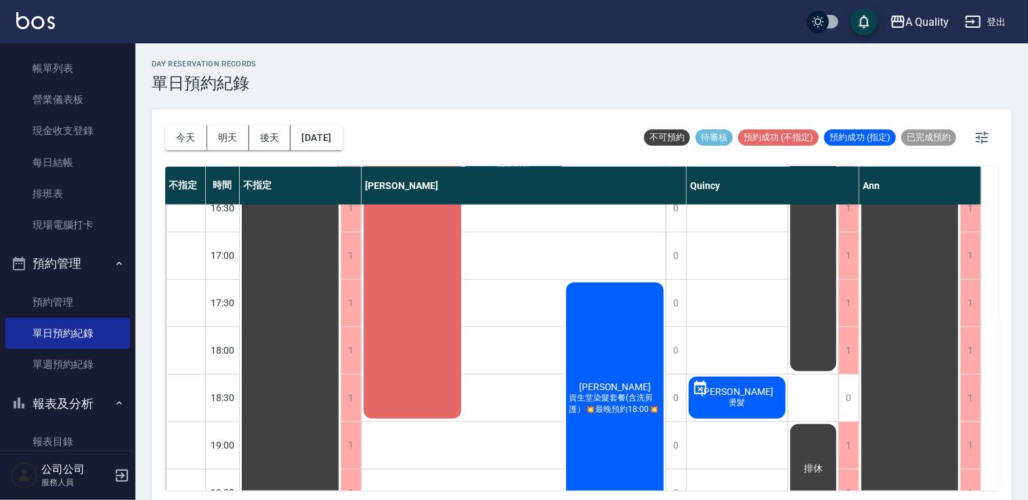
scroll to position [578, 0]
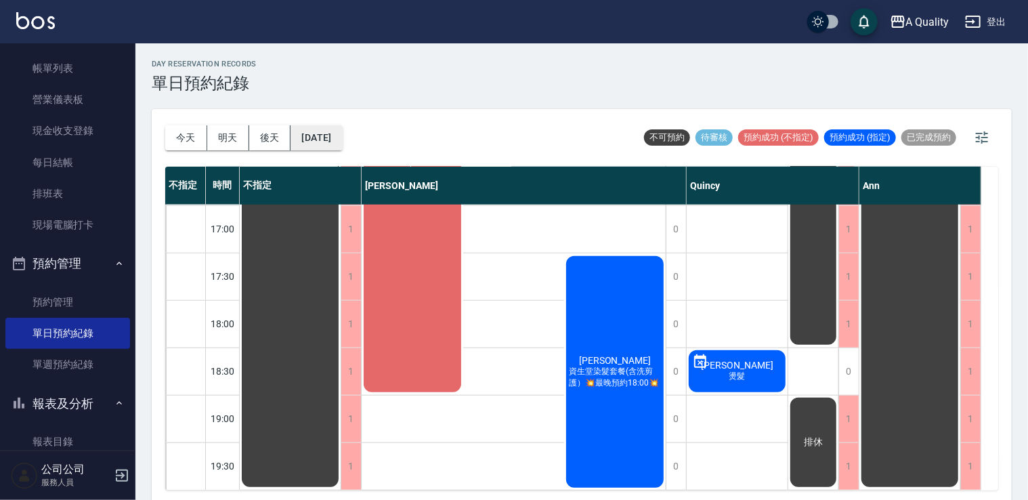
click at [342, 137] on button "[DATE]" at bounding box center [316, 137] width 51 height 25
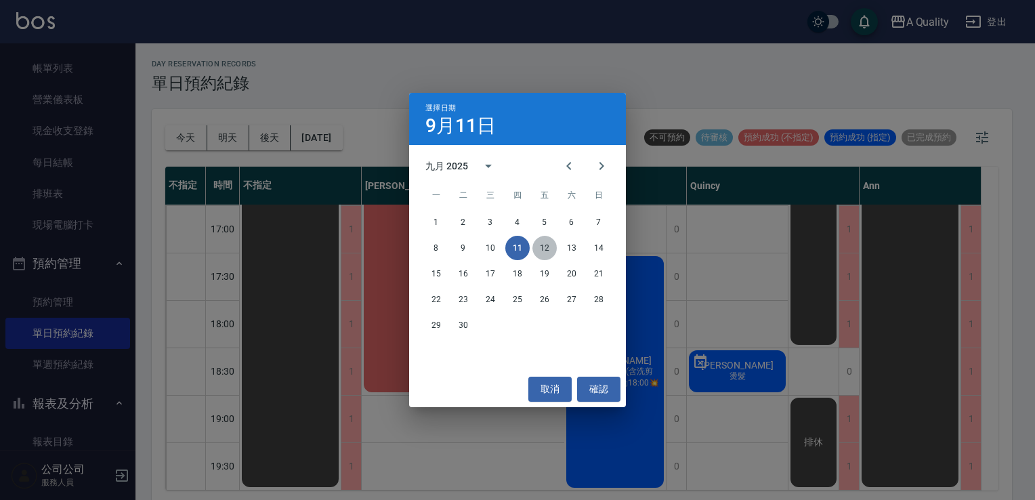
click at [553, 248] on button "12" at bounding box center [545, 248] width 24 height 24
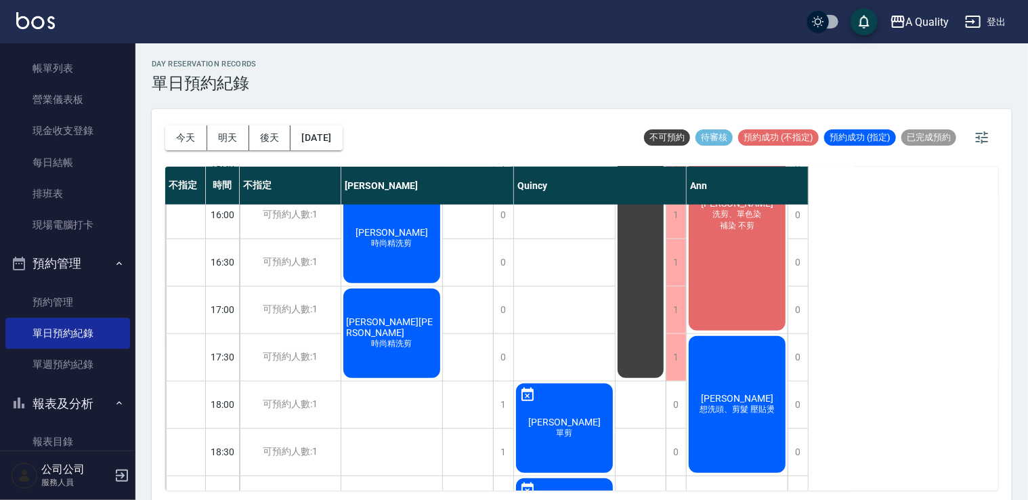
scroll to position [578, 0]
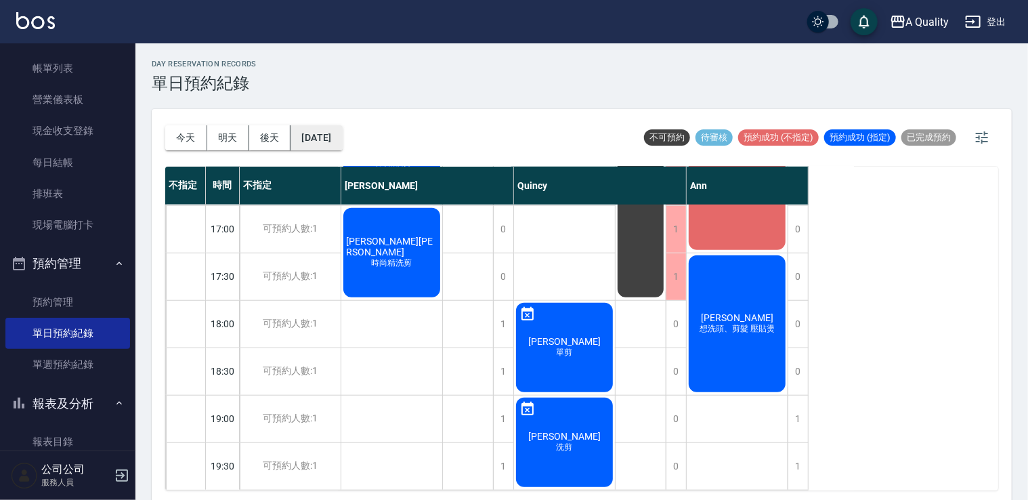
click at [342, 139] on button "[DATE]" at bounding box center [316, 137] width 51 height 25
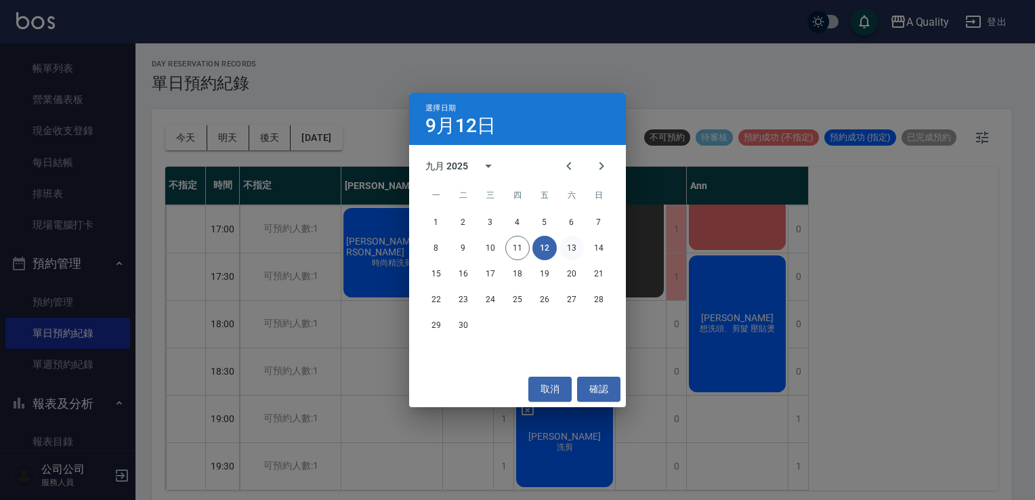
click at [567, 249] on button "13" at bounding box center [572, 248] width 24 height 24
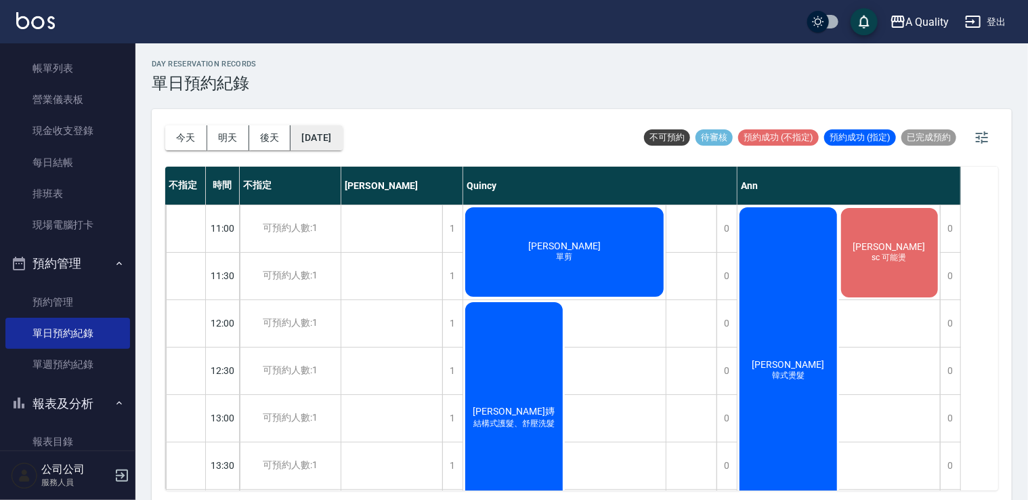
click at [342, 138] on button "[DATE]" at bounding box center [316, 137] width 51 height 25
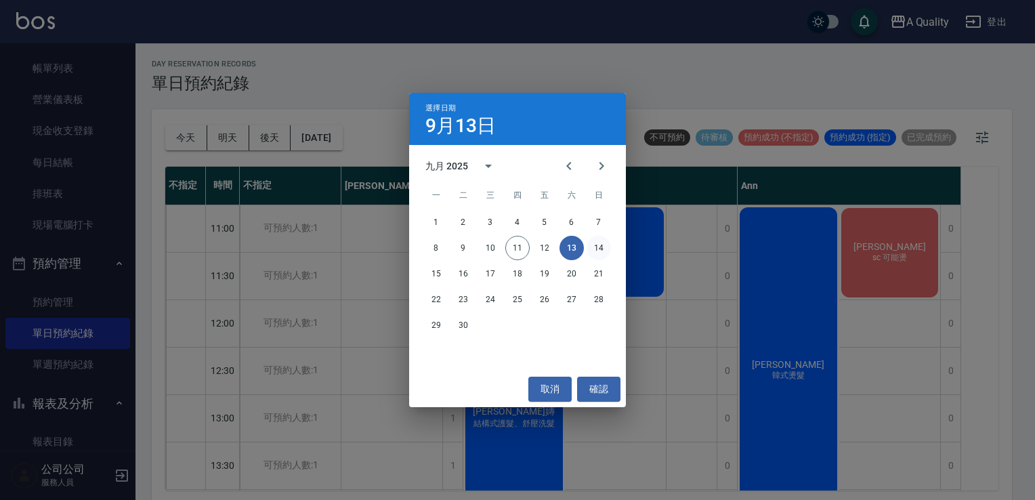
click at [600, 256] on button "14" at bounding box center [599, 248] width 24 height 24
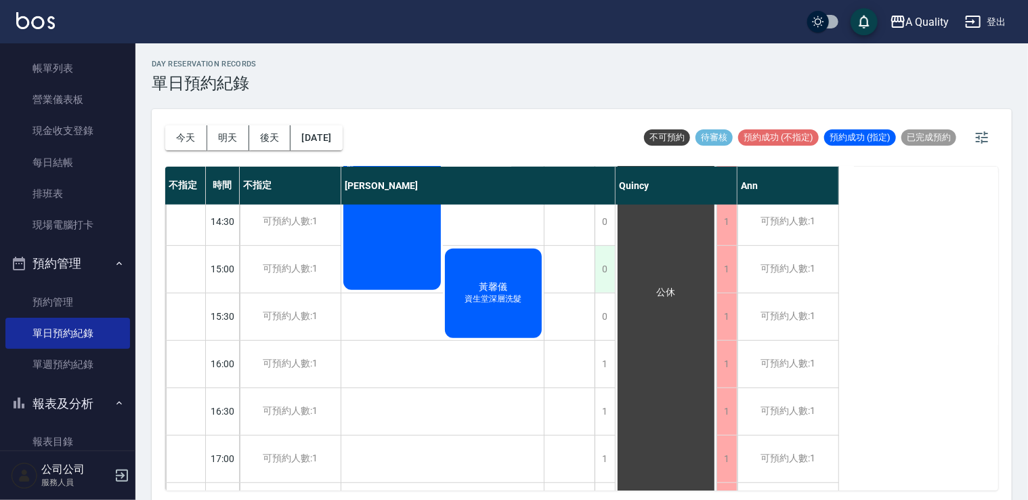
scroll to position [578, 0]
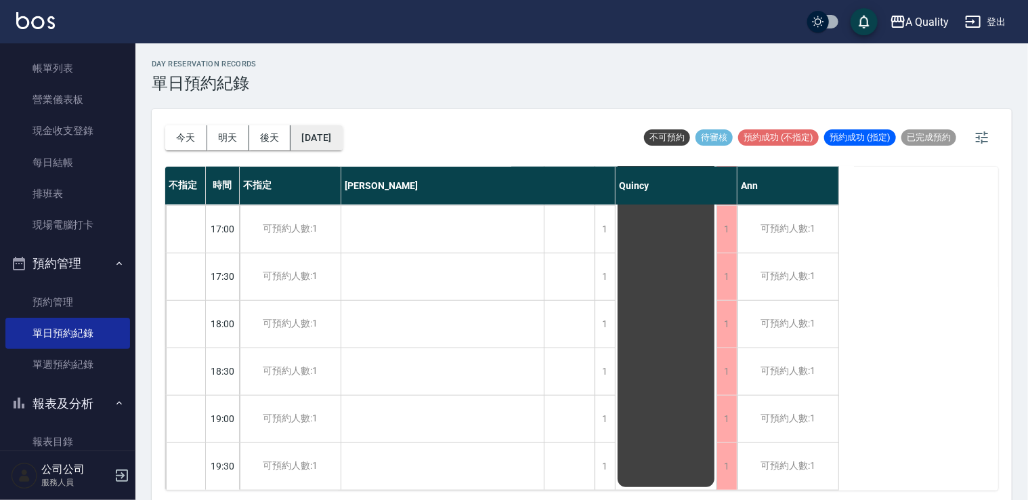
click at [333, 142] on button "[DATE]" at bounding box center [316, 137] width 51 height 25
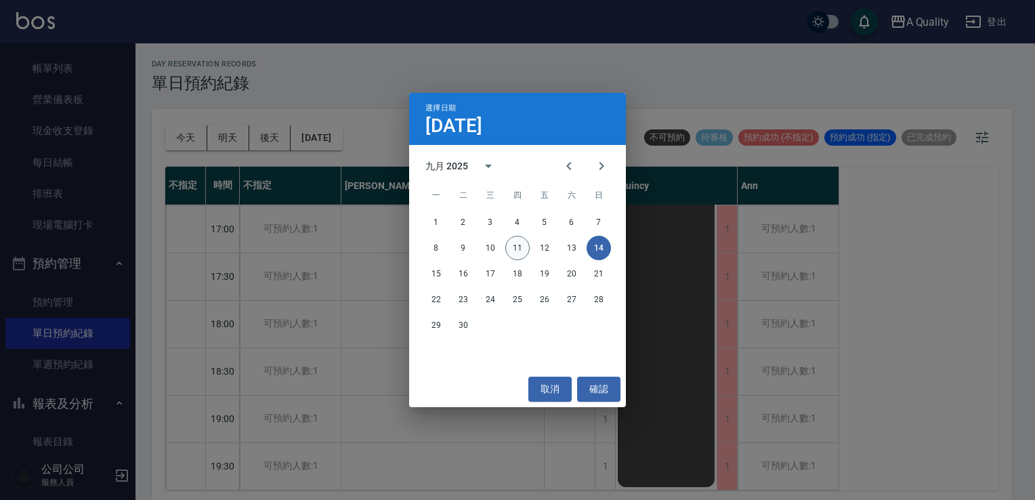
click at [525, 251] on button "11" at bounding box center [517, 248] width 24 height 24
